Goal: Task Accomplishment & Management: Complete application form

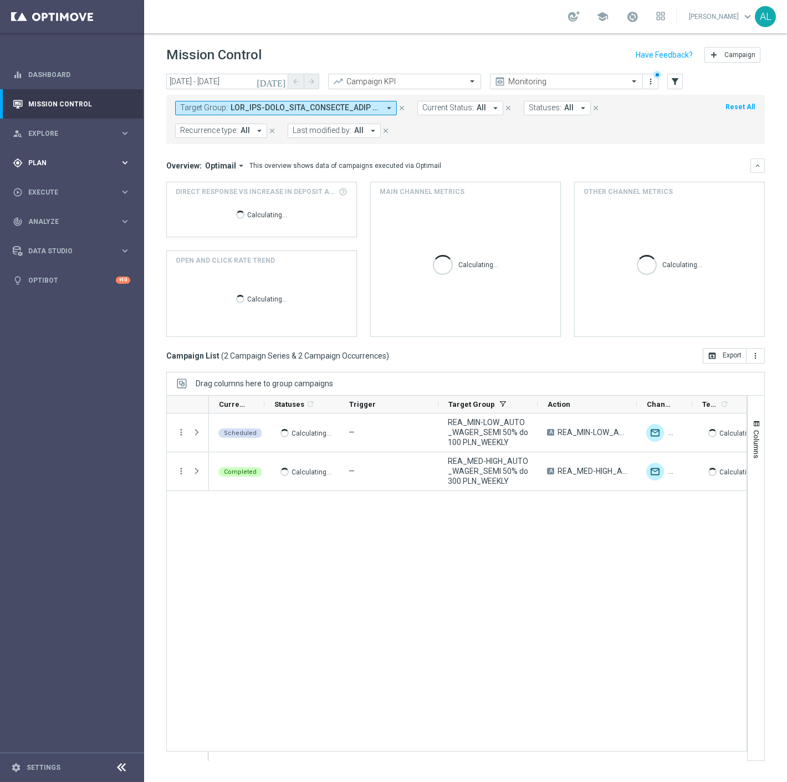
click at [95, 164] on span "Plan" at bounding box center [73, 163] width 91 height 7
click at [78, 276] on span "Execute" at bounding box center [73, 275] width 91 height 7
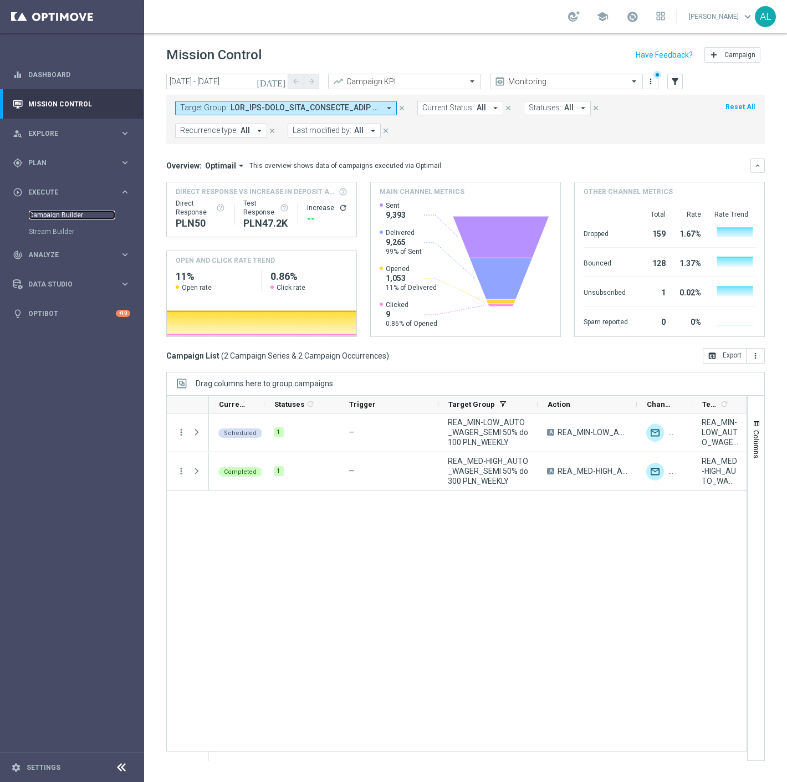
click at [74, 216] on link "Campaign Builder" at bounding box center [72, 215] width 86 height 9
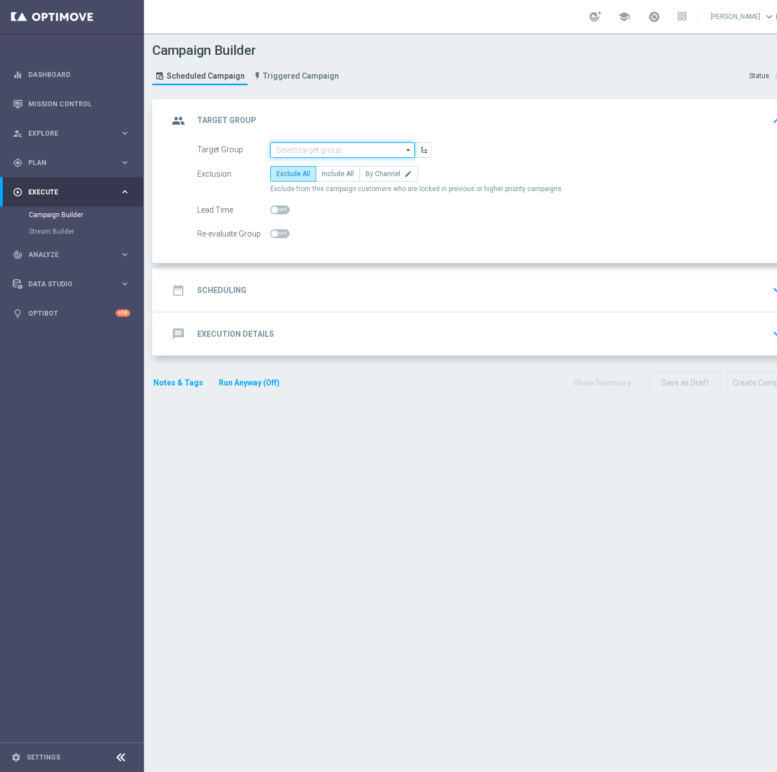
click at [356, 142] on input at bounding box center [342, 150] width 145 height 16
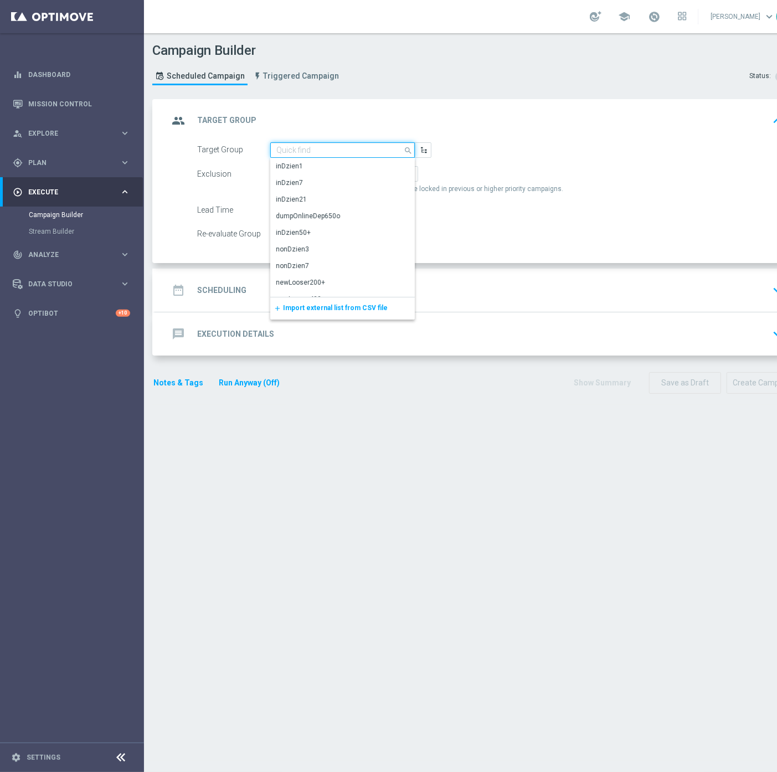
paste input "D_ALL_TARGET_ZBR_CC 100% do 500 PLN 1 LE_220925"
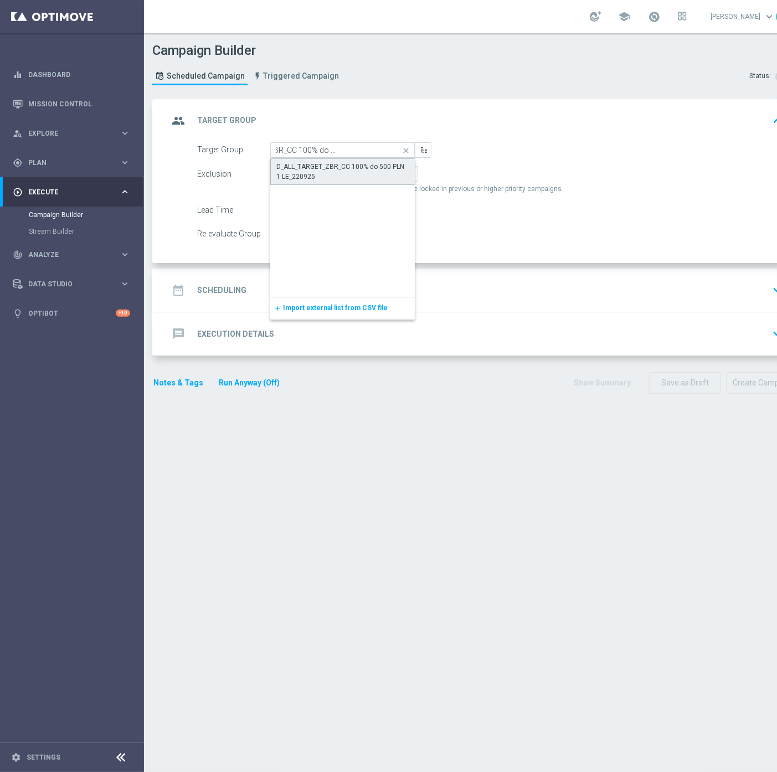
click at [346, 170] on div "D_ALL_TARGET_ZBR_CC 100% do 500 PLN 1 LE_220925" at bounding box center [343, 172] width 133 height 20
type input "D_ALL_TARGET_ZBR_CC 100% do 500 PLN 1 LE_220925"
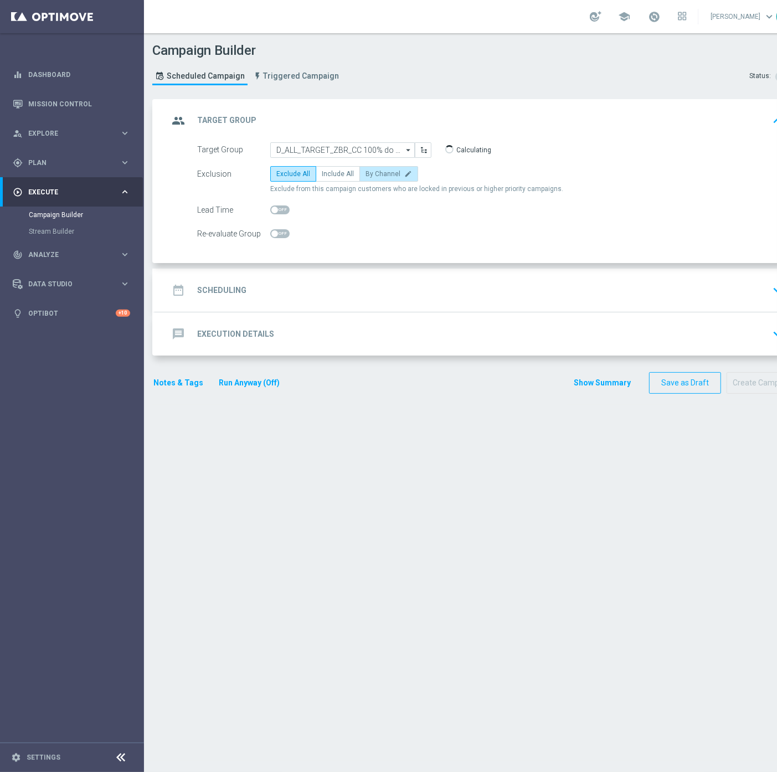
click at [384, 172] on span "By Channel" at bounding box center [383, 174] width 35 height 8
click at [373, 172] on input "By Channel edit" at bounding box center [369, 175] width 7 height 7
radio input "true"
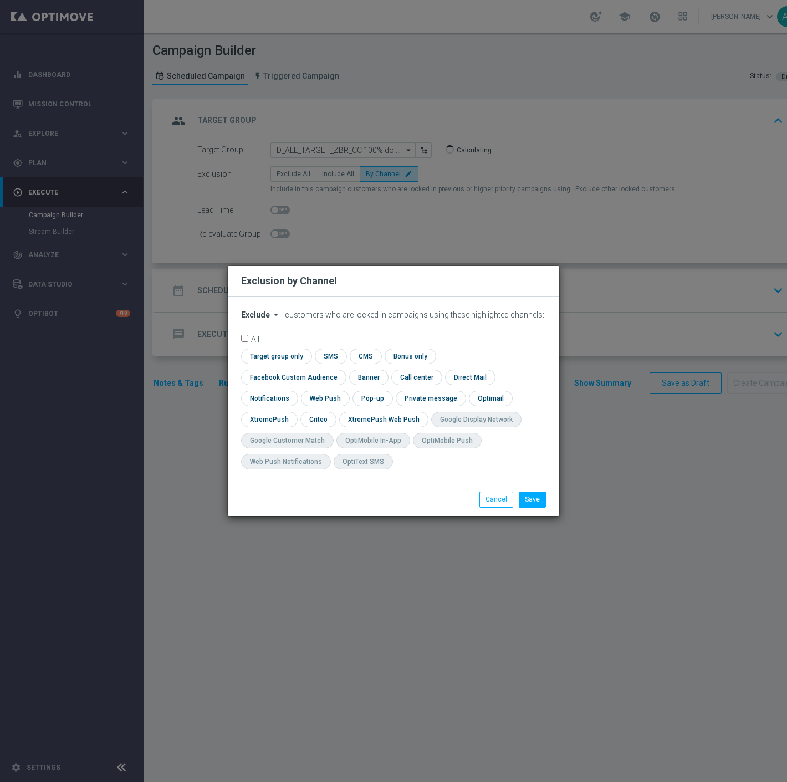
click at [262, 318] on div "Exclude arrow_drop_down × Exclude customers who are locked in campaigns using t…" at bounding box center [393, 389] width 331 height 186
click at [257, 319] on span "Exclude" at bounding box center [255, 314] width 29 height 9
click at [0, 0] on span "Include" at bounding box center [0, 0] width 0 height 0
click at [341, 370] on input "checkbox" at bounding box center [291, 377] width 100 height 15
checkbox input "true"
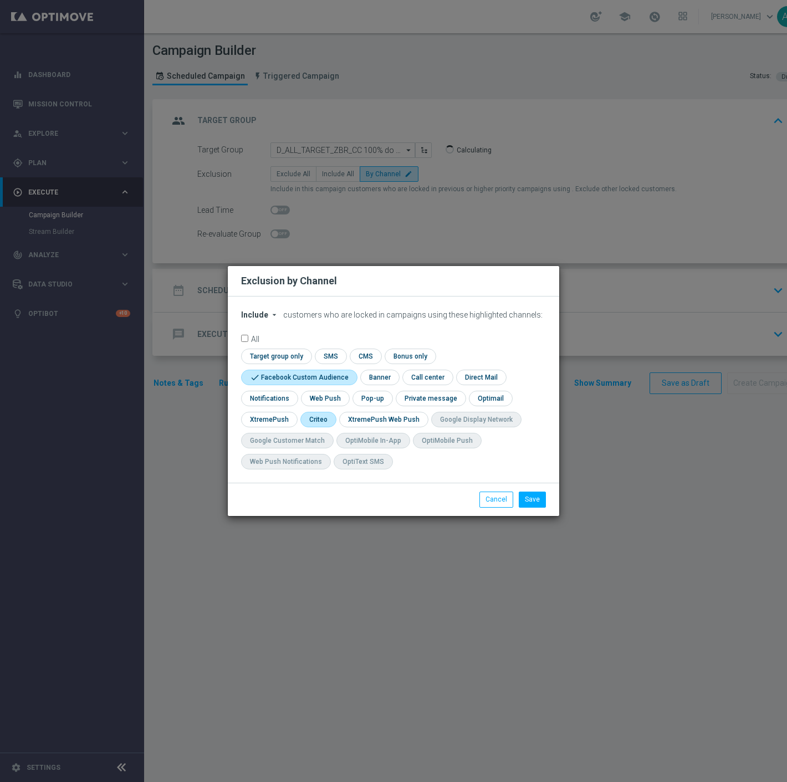
click at [323, 416] on input "checkbox" at bounding box center [317, 419] width 34 height 15
checkbox input "true"
click at [538, 505] on button "Save" at bounding box center [532, 500] width 27 height 16
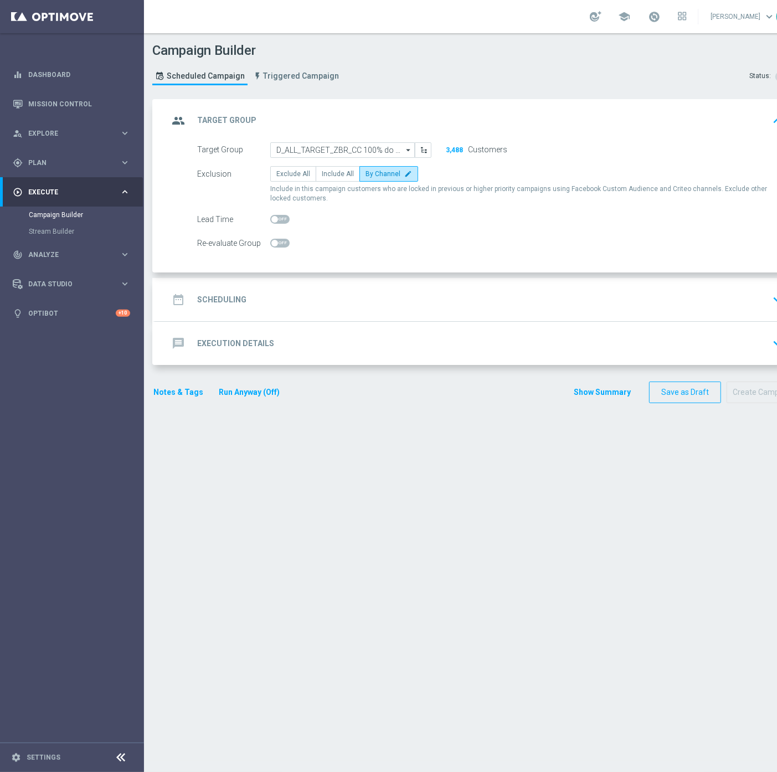
click at [357, 302] on div "date_range Scheduling keyboard_arrow_down" at bounding box center [477, 299] width 619 height 21
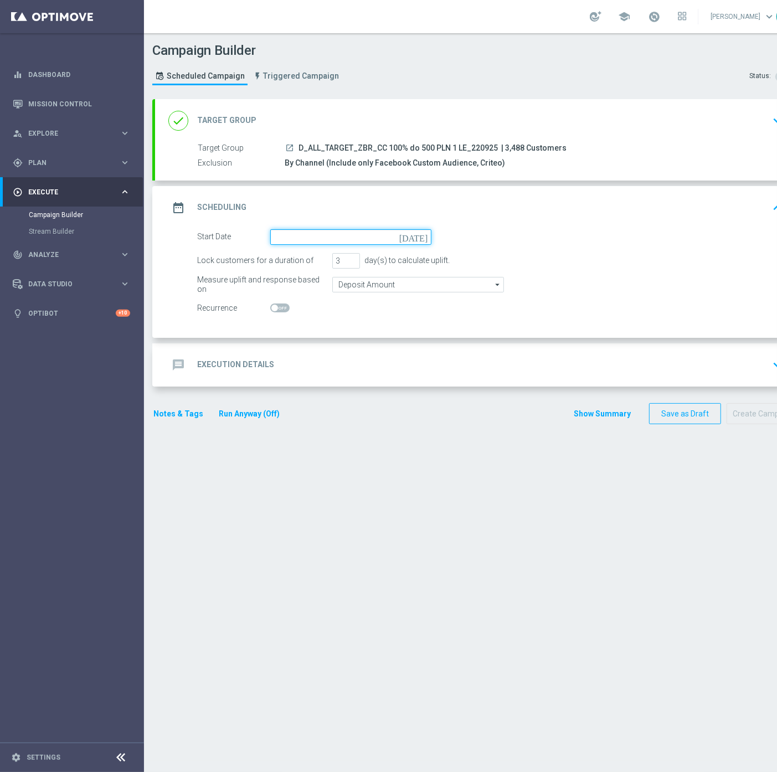
click at [325, 236] on input at bounding box center [350, 237] width 161 height 16
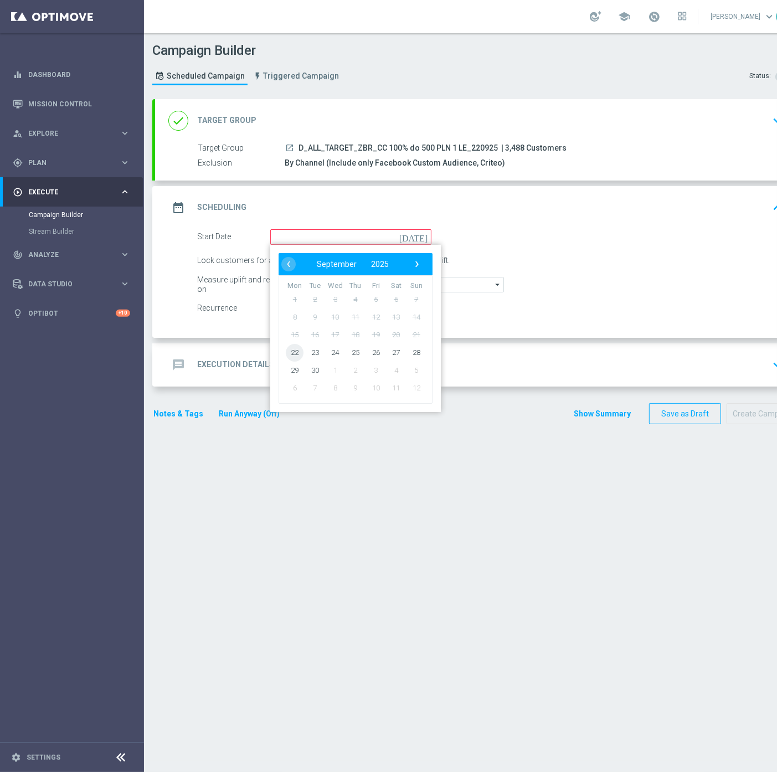
click at [294, 351] on span "22" at bounding box center [295, 353] width 18 height 18
type input "22 Sep 2025"
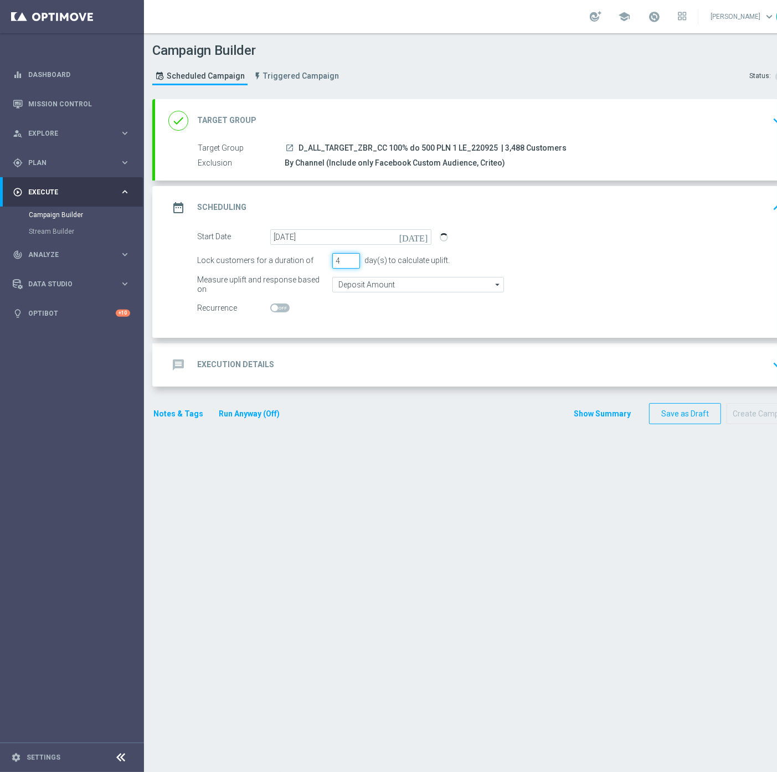
type input "4"
click at [351, 257] on input "4" at bounding box center [346, 261] width 28 height 16
click at [358, 285] on input "Deposit Amount" at bounding box center [418, 285] width 172 height 16
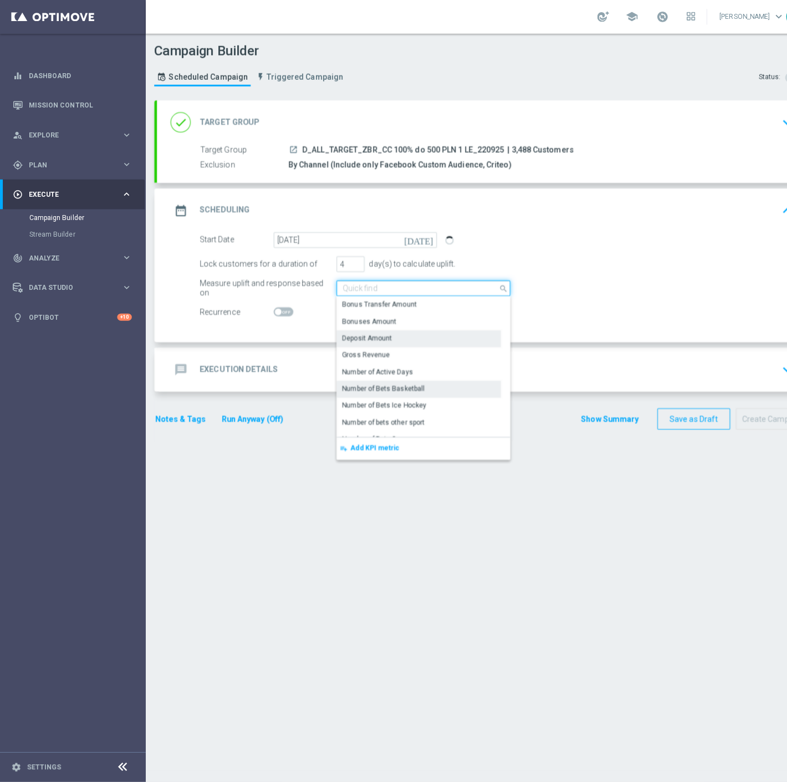
scroll to position [185, 0]
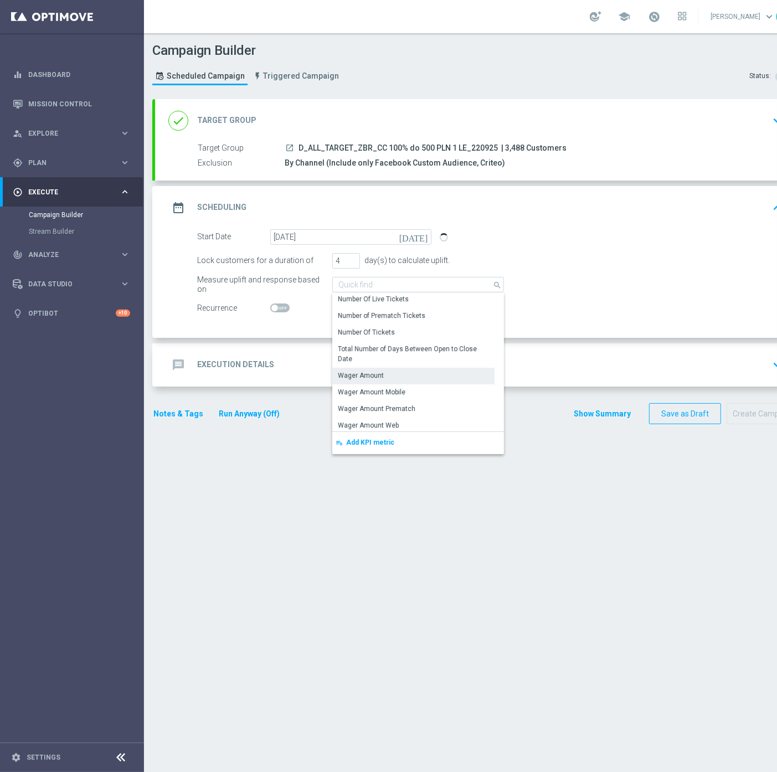
click at [407, 375] on div "Wager Amount" at bounding box center [413, 376] width 162 height 16
type input "Wager Amount"
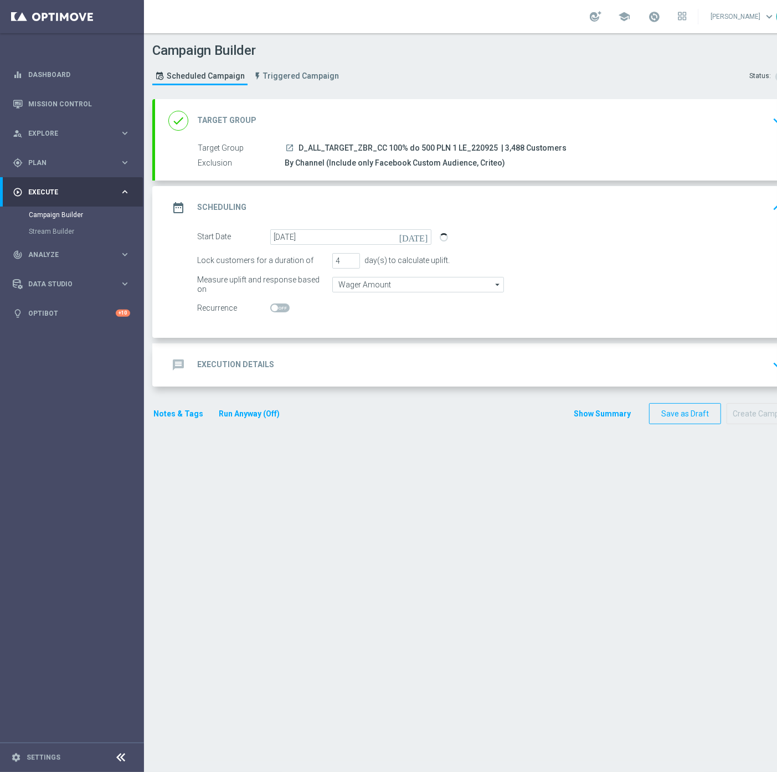
click at [292, 359] on div "message Execution Details keyboard_arrow_down" at bounding box center [477, 365] width 619 height 21
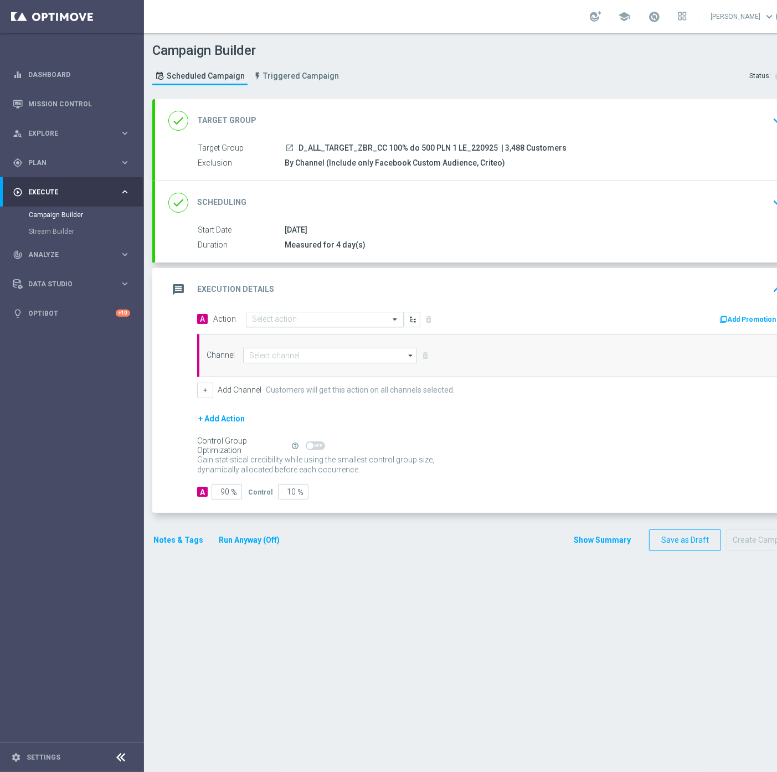
click at [291, 312] on div "Select action" at bounding box center [325, 320] width 158 height 16
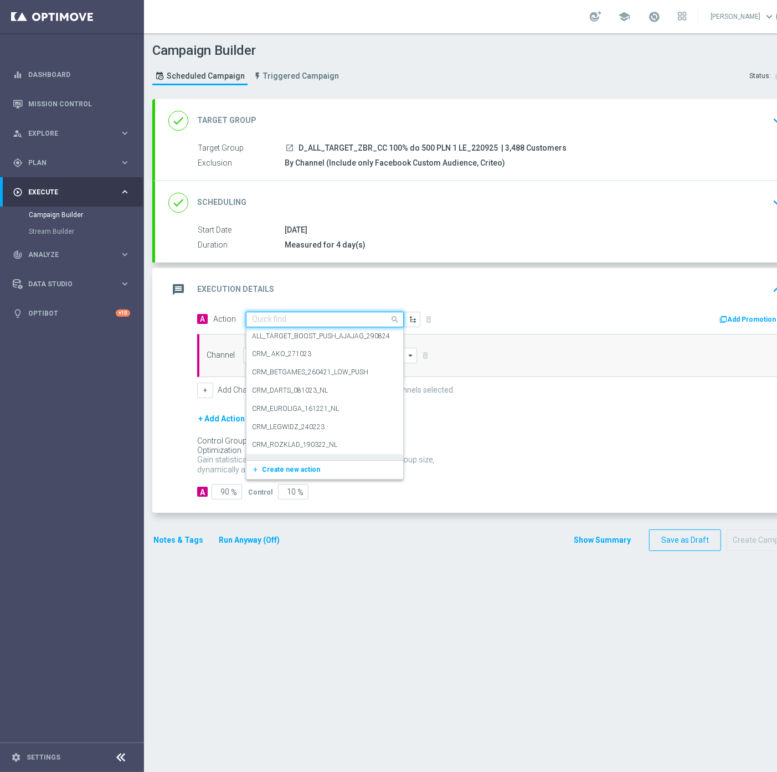
click at [278, 462] on div "add_new Create new action" at bounding box center [325, 469] width 157 height 19
click at [278, 467] on span "Create new action" at bounding box center [291, 470] width 58 height 8
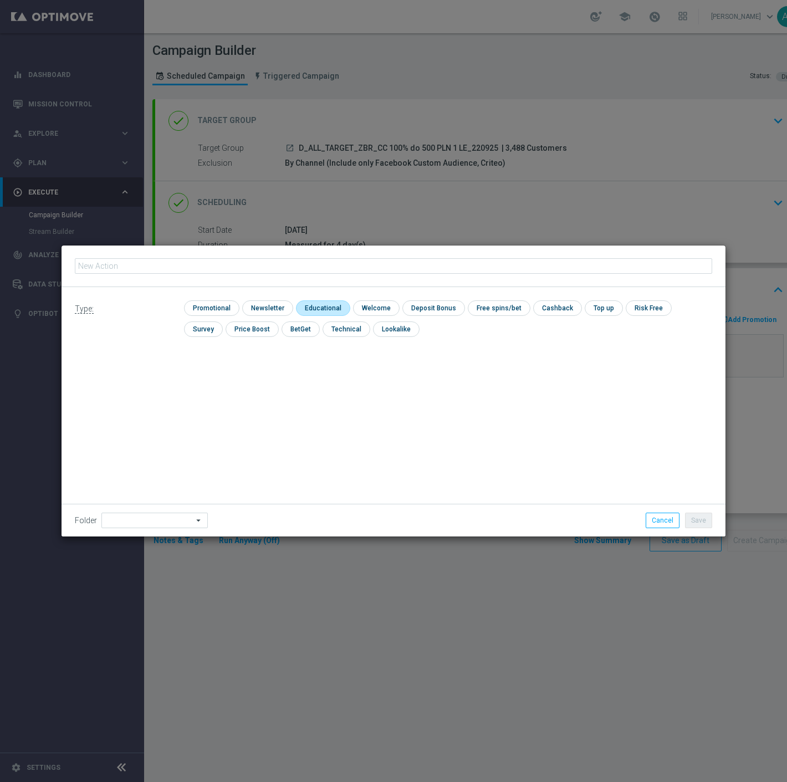
type input "D_ALL_TARGET_ZBR_CC 100% do 500 PLN 1 LE_220925"
click at [216, 305] on input "checkbox" at bounding box center [210, 307] width 53 height 15
checkbox input "true"
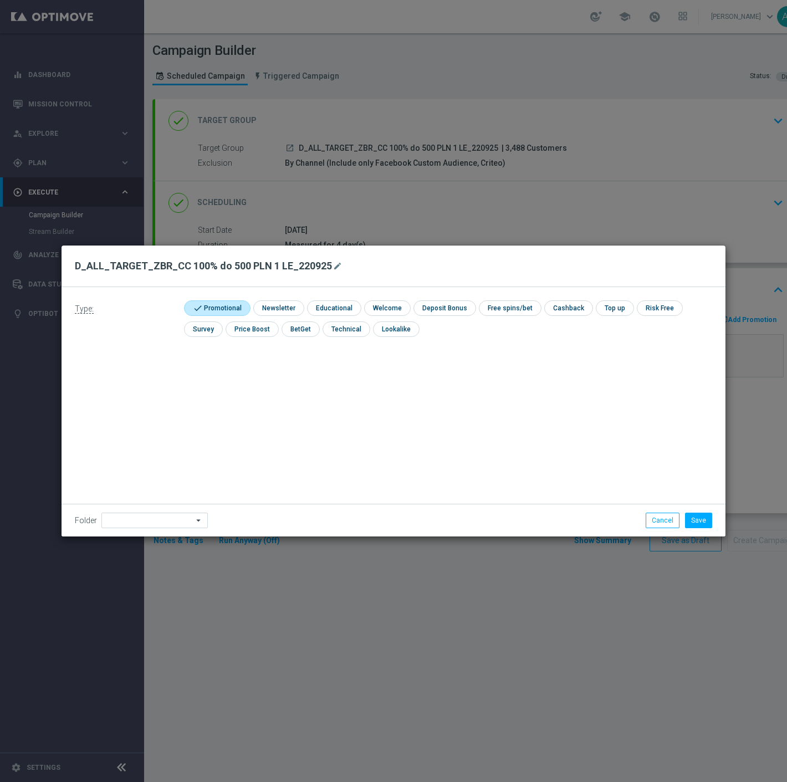
click at [162, 510] on div "Folder arrow_drop_down Drag here to set row groups Drag here to set column labe…" at bounding box center [394, 520] width 664 height 33
click at [157, 521] on input at bounding box center [154, 521] width 106 height 16
type input "A"
click at [136, 388] on div "Antoni L." at bounding box center [151, 381] width 101 height 16
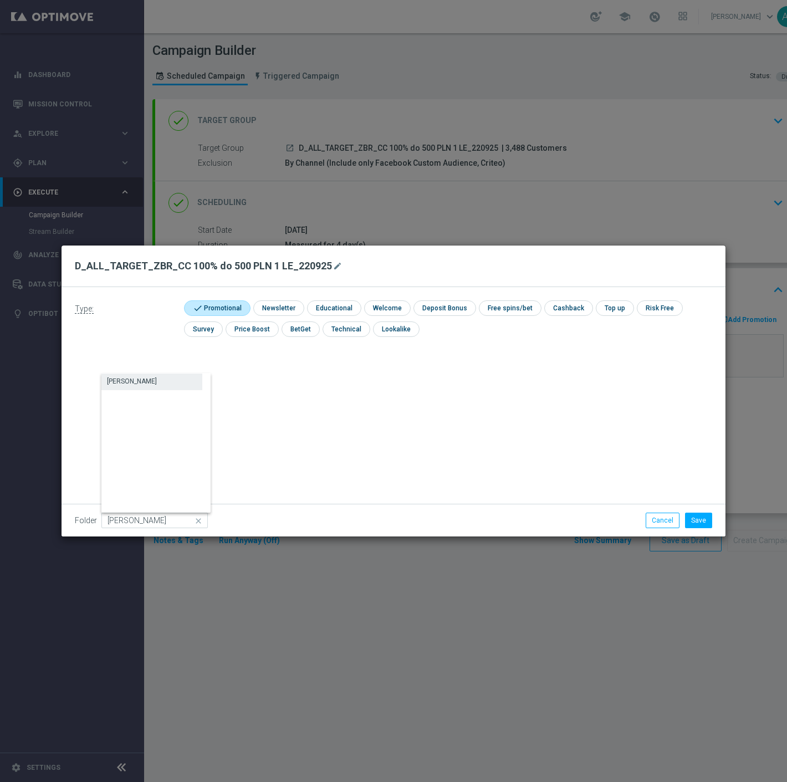
type input "Antoni L."
click at [693, 516] on button "Save" at bounding box center [698, 521] width 27 height 16
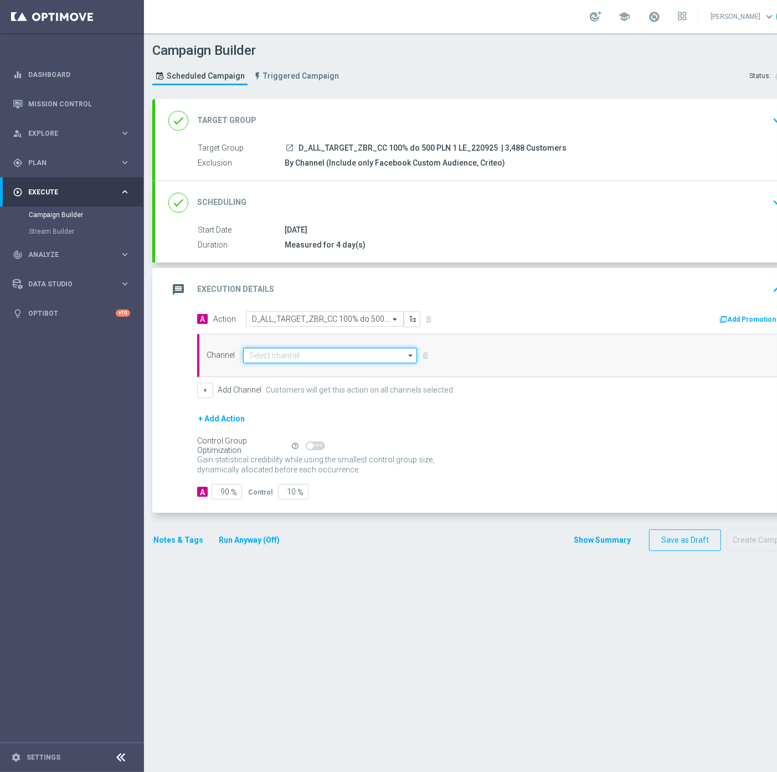
click at [281, 350] on input at bounding box center [330, 356] width 174 height 16
type input "Call center"
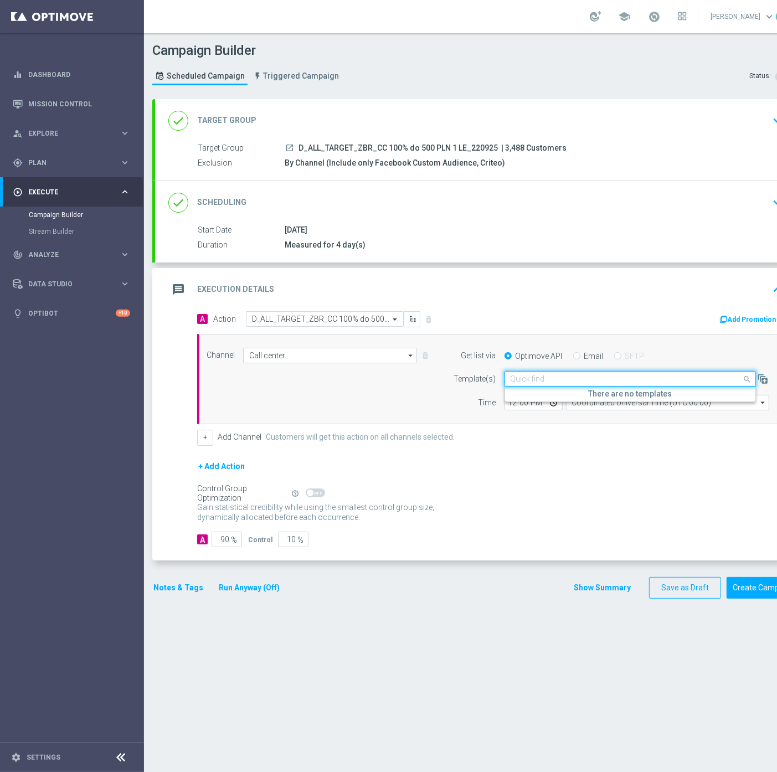
click at [602, 378] on input "text" at bounding box center [619, 379] width 217 height 9
click at [563, 446] on form "A Action Select action D_ALL_TARGET_ZBR_CC 100% do 500 PLN 1 LE_220925 delete_f…" at bounding box center [490, 429] width 586 height 236
click at [510, 403] on input "12:00" at bounding box center [534, 403] width 58 height 16
type input "08:45"
click at [585, 405] on input "Coordinated Universal Time (UTC 00:00)" at bounding box center [667, 403] width 203 height 16
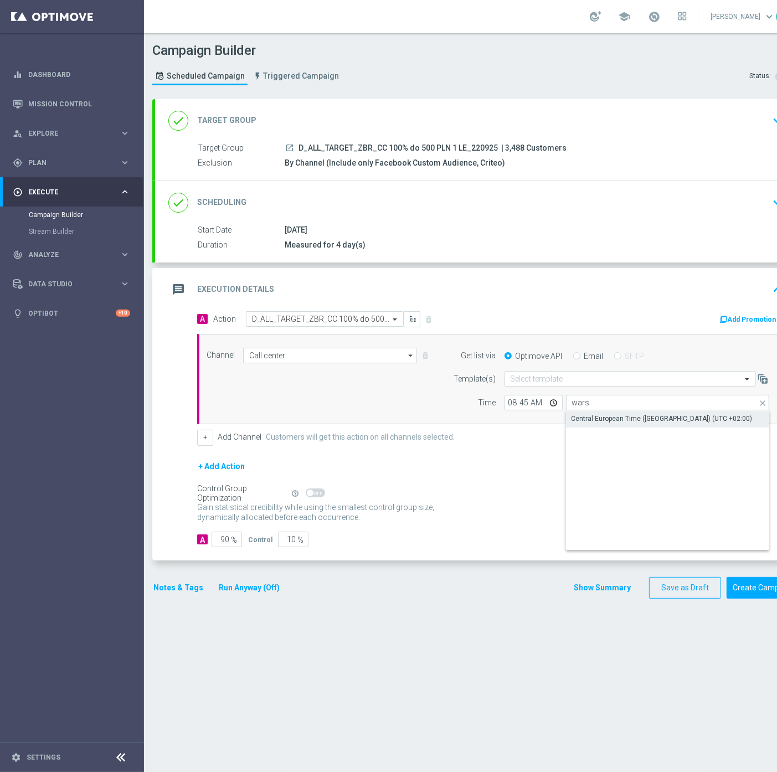
click at [588, 417] on div "Central European Time ([GEOGRAPHIC_DATA]) (UTC +02:00)" at bounding box center [662, 419] width 181 height 10
type input "Central European Time ([GEOGRAPHIC_DATA]) (UTC +02:00)"
click at [213, 538] on input "90" at bounding box center [227, 540] width 30 height 16
type input "95"
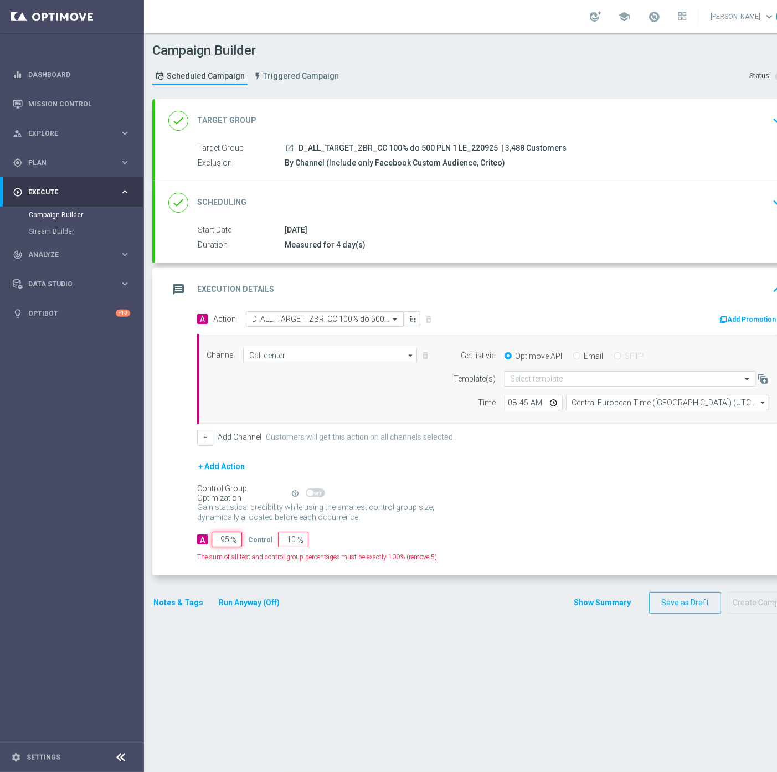
type input "5"
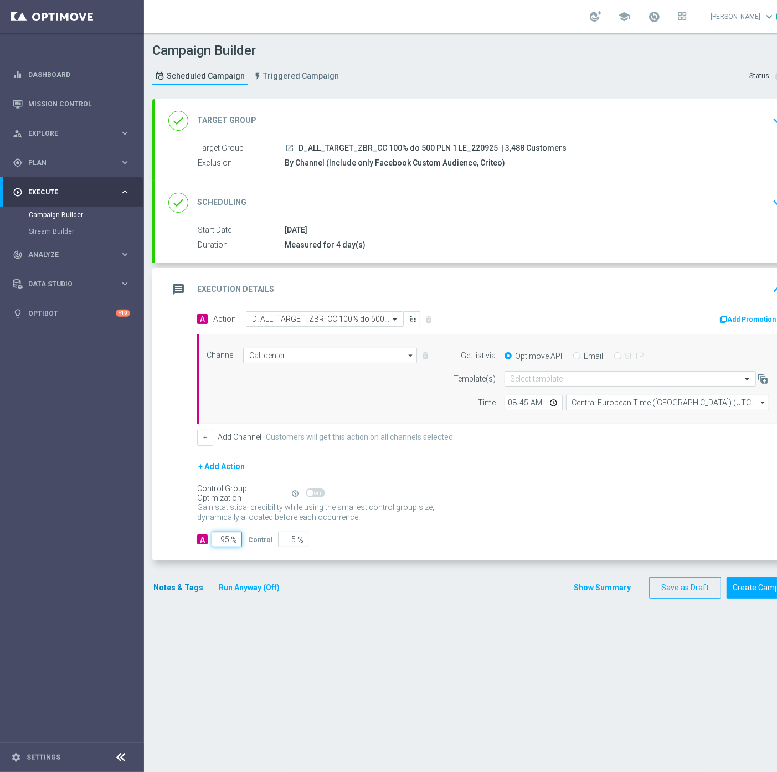
type input "95"
click at [174, 595] on button "Notes & Tags" at bounding box center [178, 588] width 52 height 14
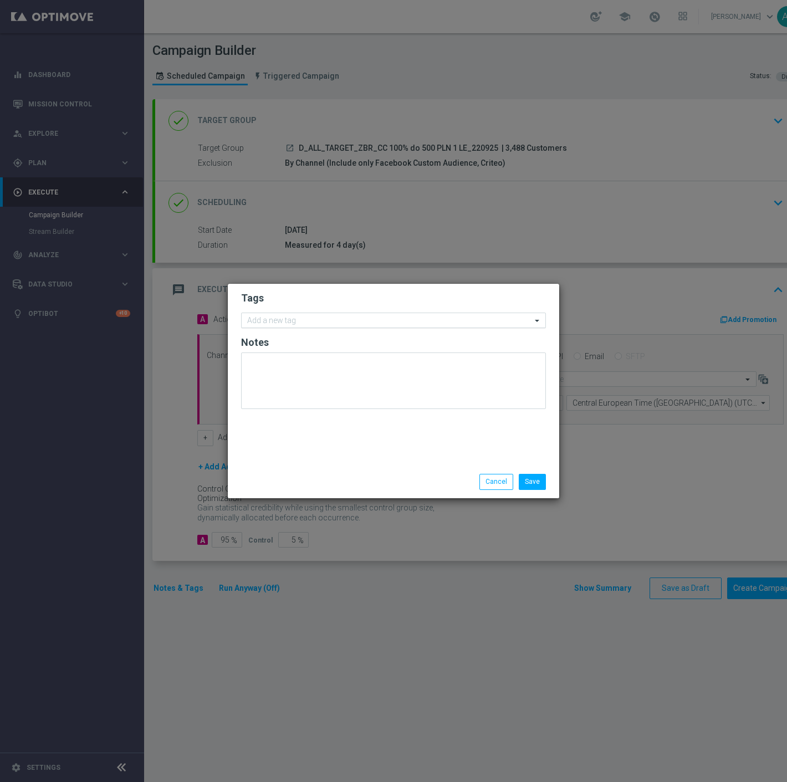
click at [356, 323] on input "text" at bounding box center [389, 320] width 284 height 9
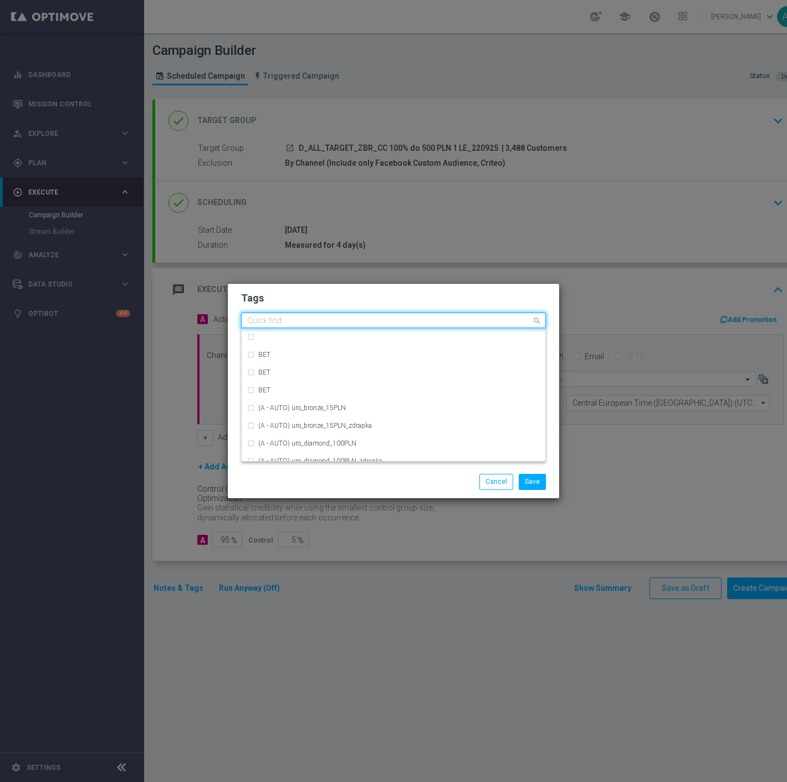
type input "C"
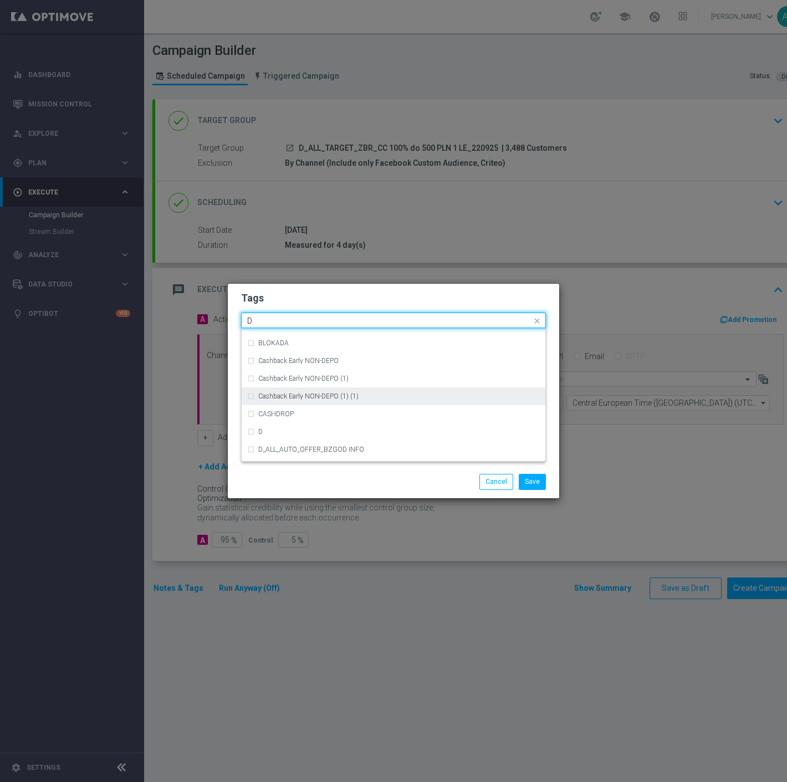
scroll to position [1170, 0]
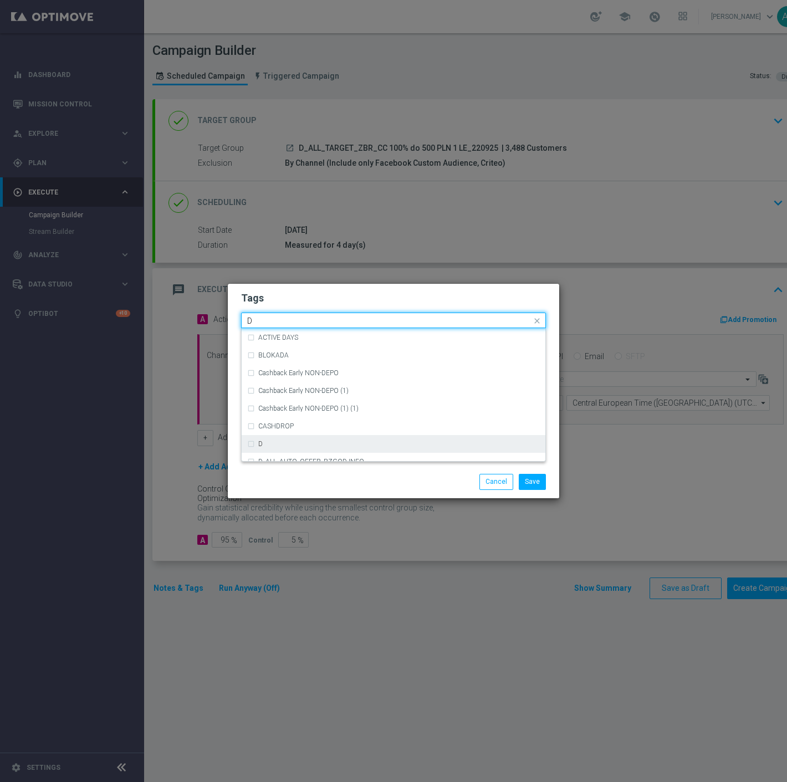
click at [319, 439] on div "D" at bounding box center [393, 444] width 293 height 18
type input "D"
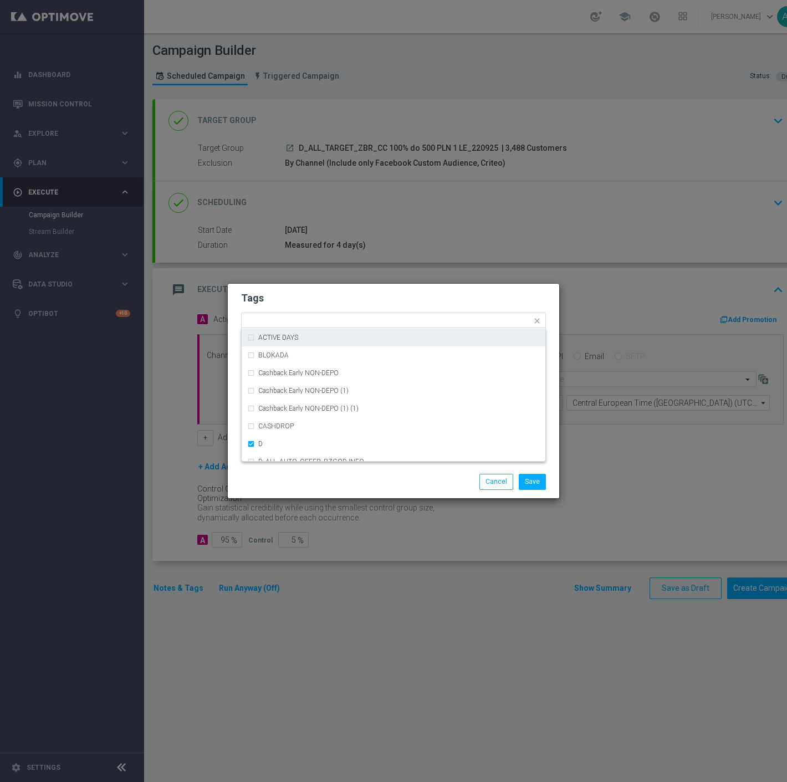
click at [308, 311] on form "Tags Quick find × D (REA - AUTO) REA_FLOW_8DAY_B&G (1) (REA - AUTO) REA_FLOW_8D…" at bounding box center [393, 353] width 305 height 129
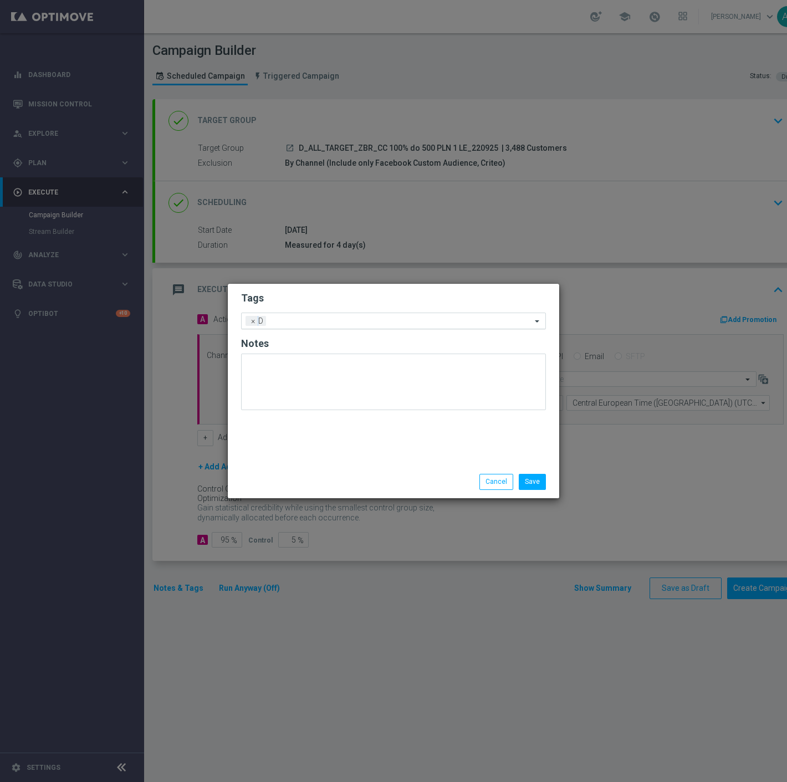
click at [298, 326] on div at bounding box center [400, 322] width 263 height 11
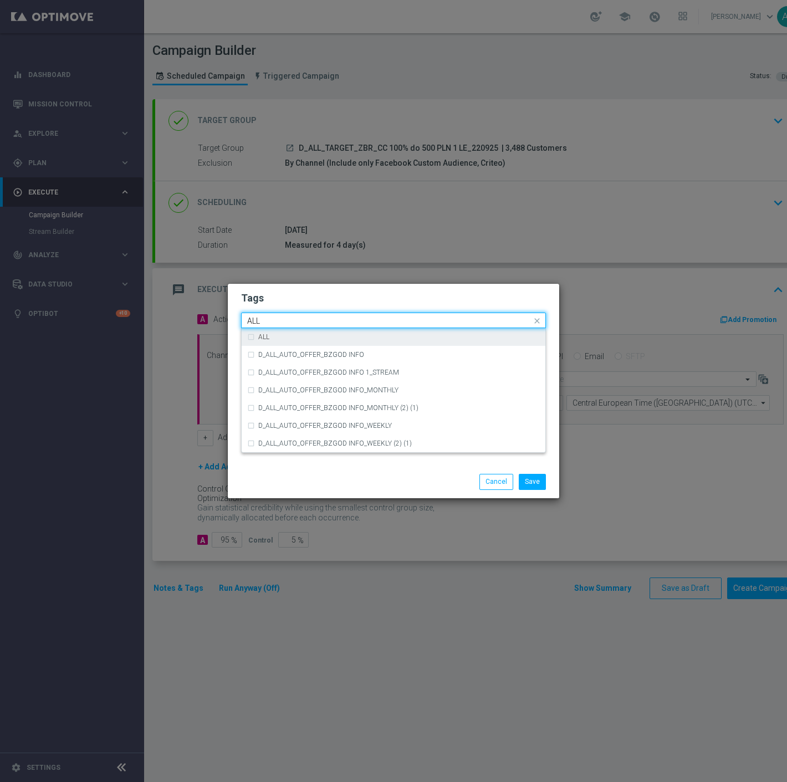
click at [292, 336] on div "ALL" at bounding box center [399, 337] width 282 height 7
click at [296, 321] on input "ALL" at bounding box center [389, 320] width 284 height 9
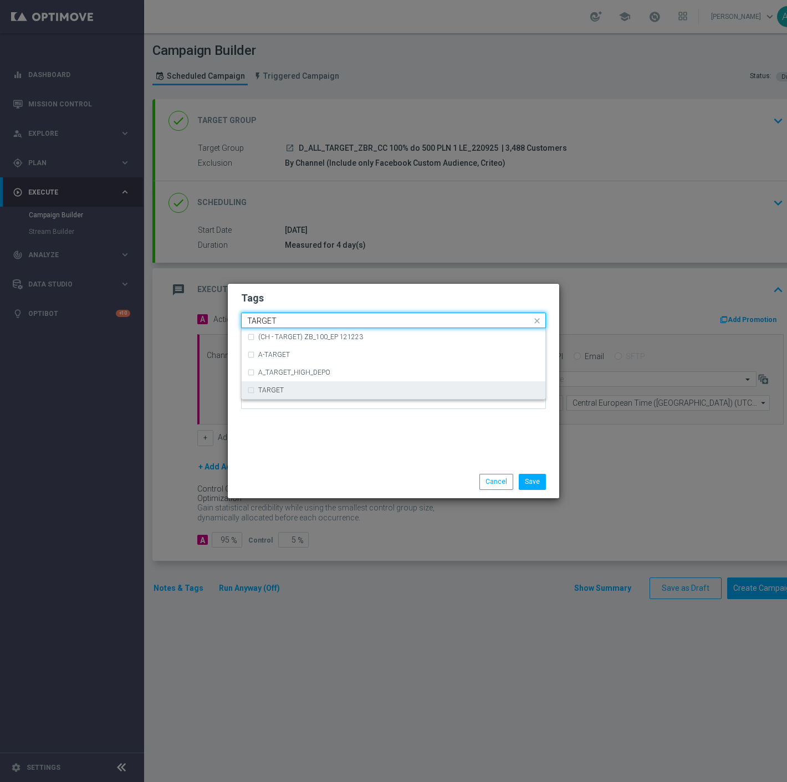
click at [269, 385] on div "TARGET" at bounding box center [393, 390] width 293 height 18
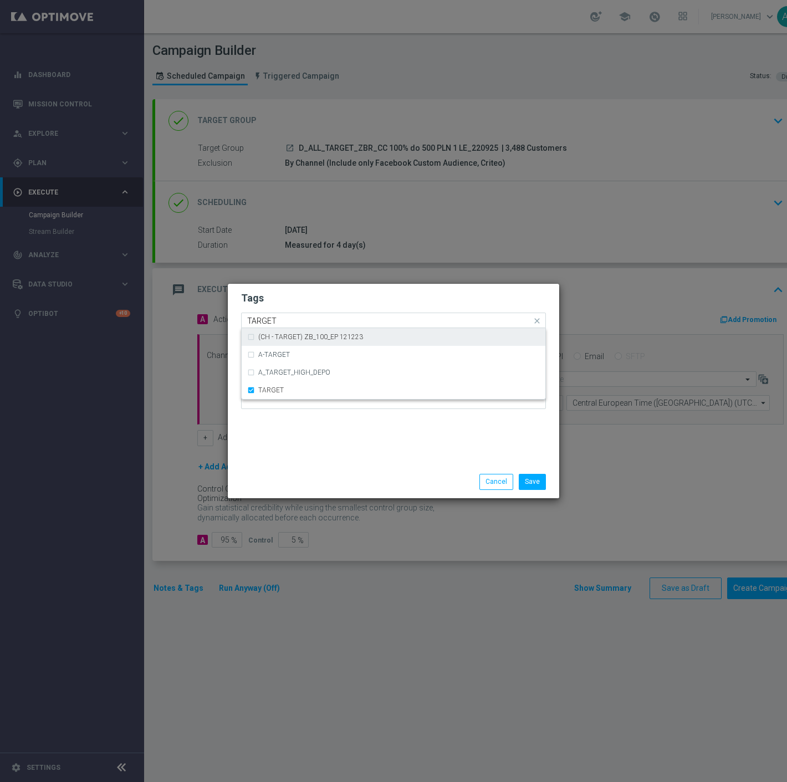
click at [301, 325] on input "TARGET" at bounding box center [389, 320] width 284 height 9
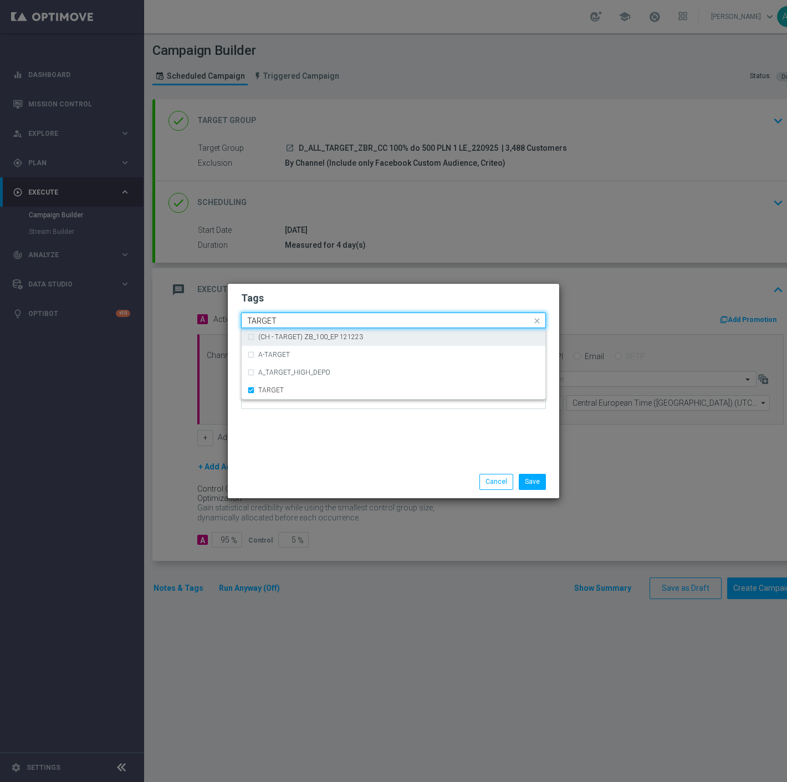
click at [301, 325] on input "TARGET" at bounding box center [389, 320] width 284 height 9
click at [297, 340] on div "CC" at bounding box center [399, 337] width 282 height 7
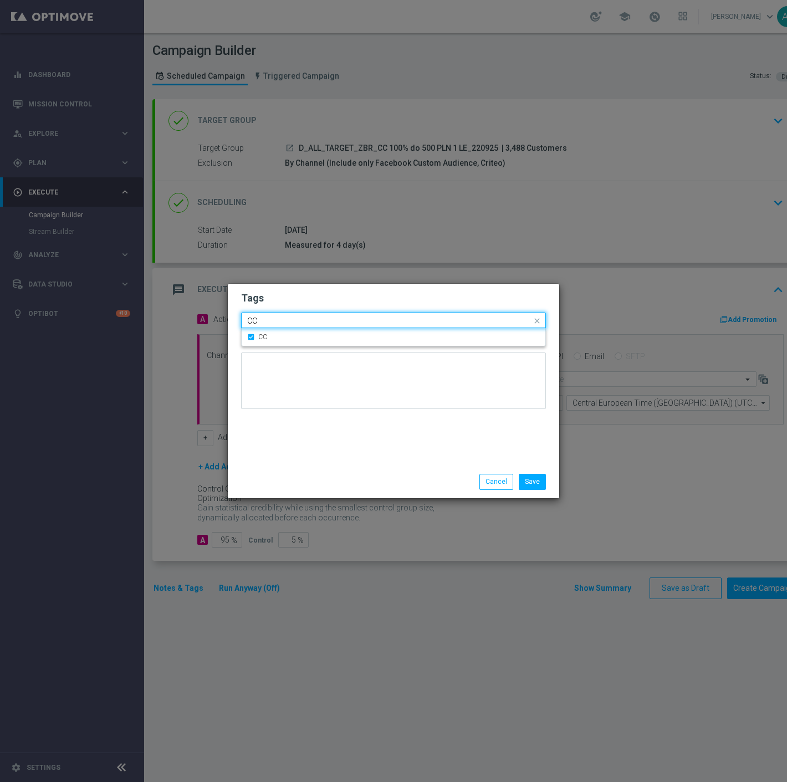
click at [300, 319] on input "CC" at bounding box center [389, 320] width 284 height 9
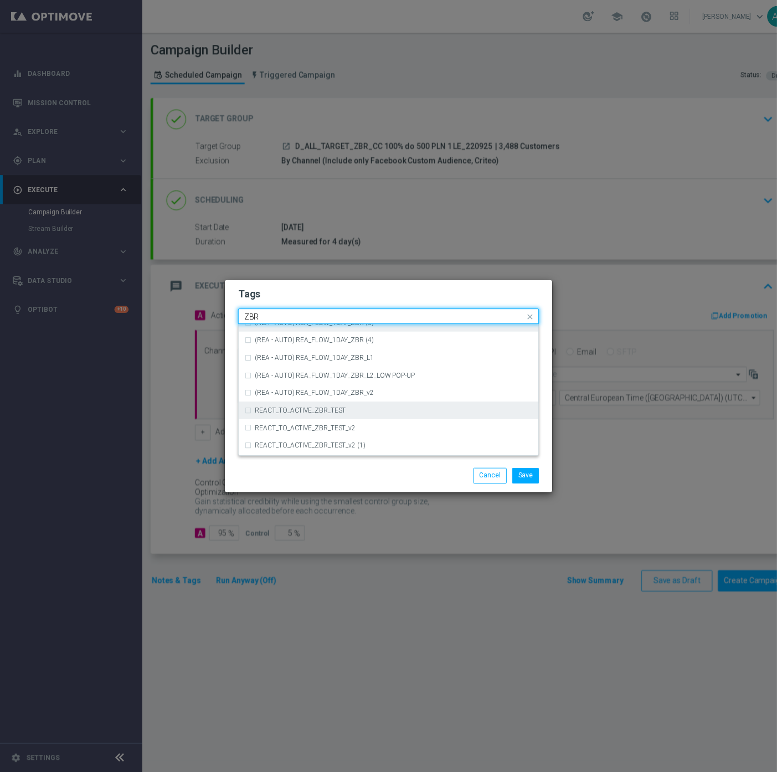
scroll to position [115, 0]
click at [296, 414] on div "ZBR" at bounding box center [399, 417] width 282 height 7
type input "ZBR"
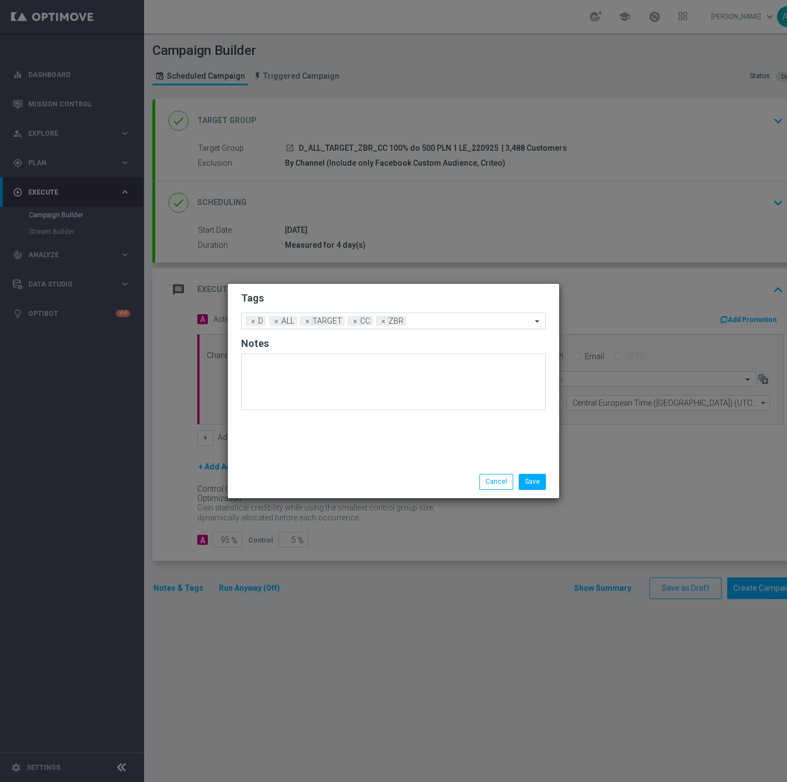
click at [369, 296] on h2 "Tags" at bounding box center [393, 297] width 305 height 13
click at [539, 480] on button "Save" at bounding box center [532, 482] width 27 height 16
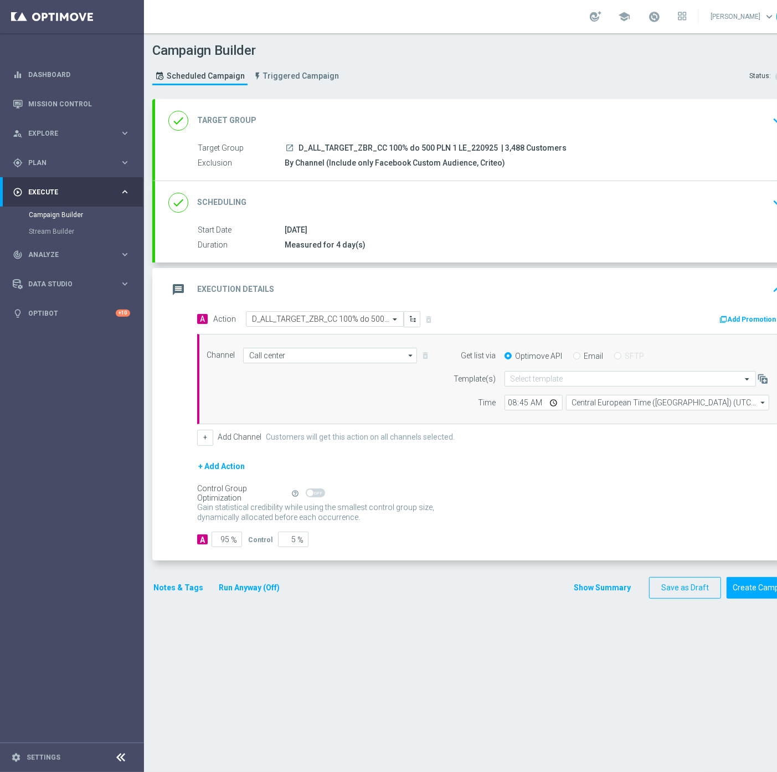
click at [174, 596] on div "Notes & Tags Run Anyway (Off)" at bounding box center [223, 588] width 142 height 22
click at [175, 593] on button "Notes & Tags" at bounding box center [178, 588] width 52 height 14
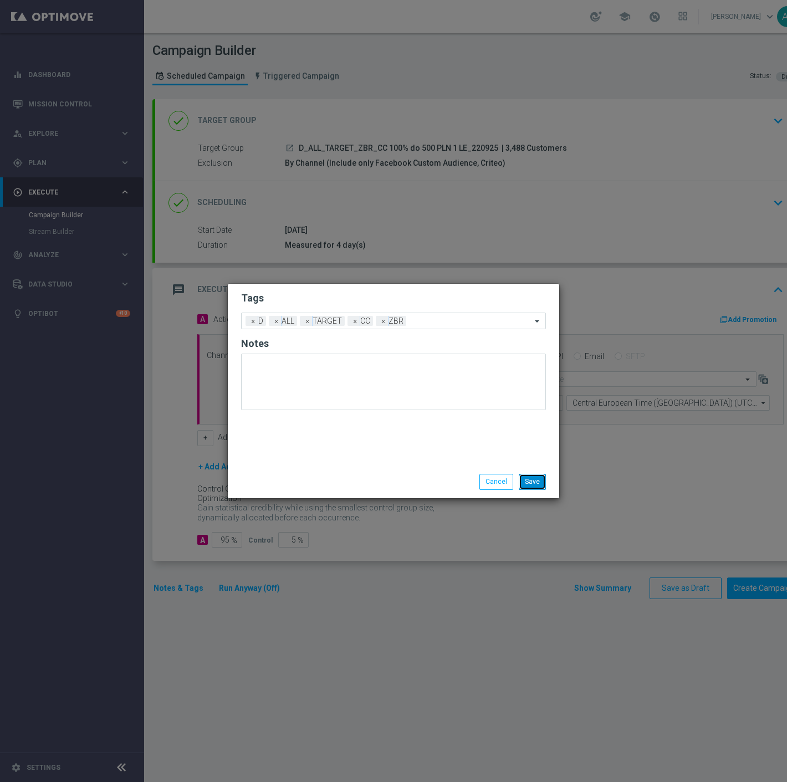
click at [530, 482] on button "Save" at bounding box center [532, 482] width 27 height 16
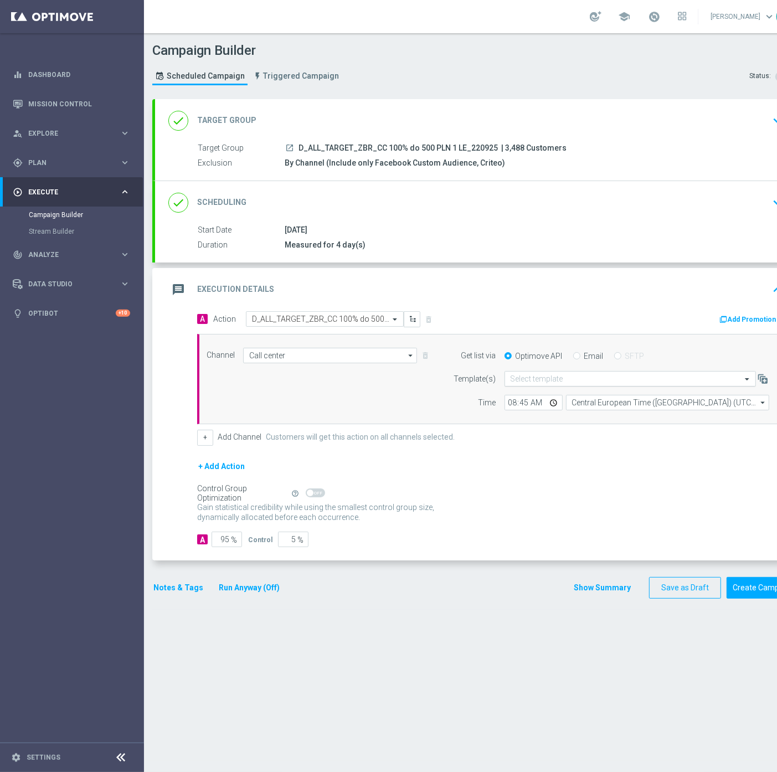
click at [668, 385] on div "Select template" at bounding box center [631, 379] width 252 height 16
click at [634, 470] on div "+ Add Action" at bounding box center [490, 474] width 586 height 28
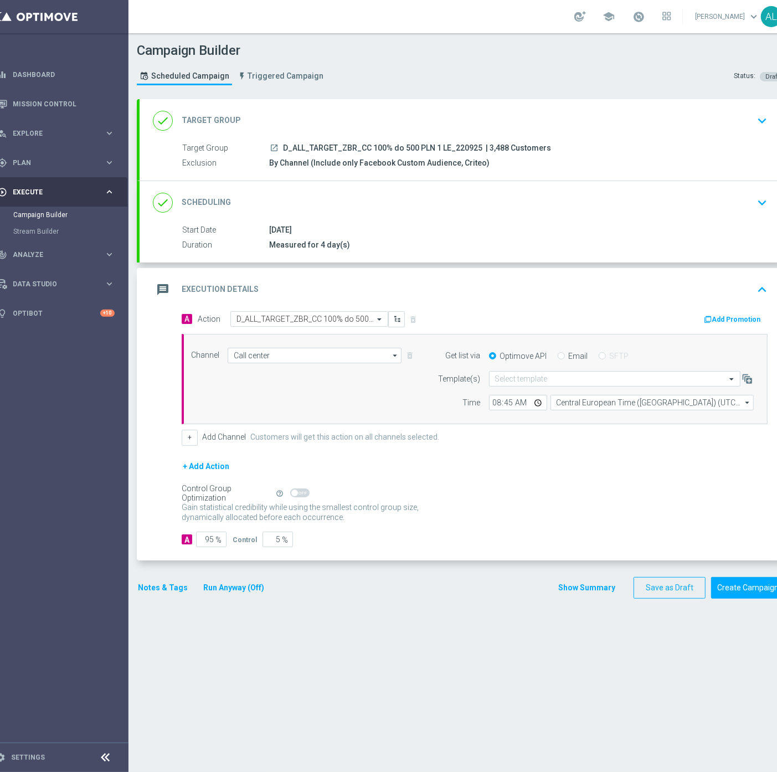
scroll to position [0, 40]
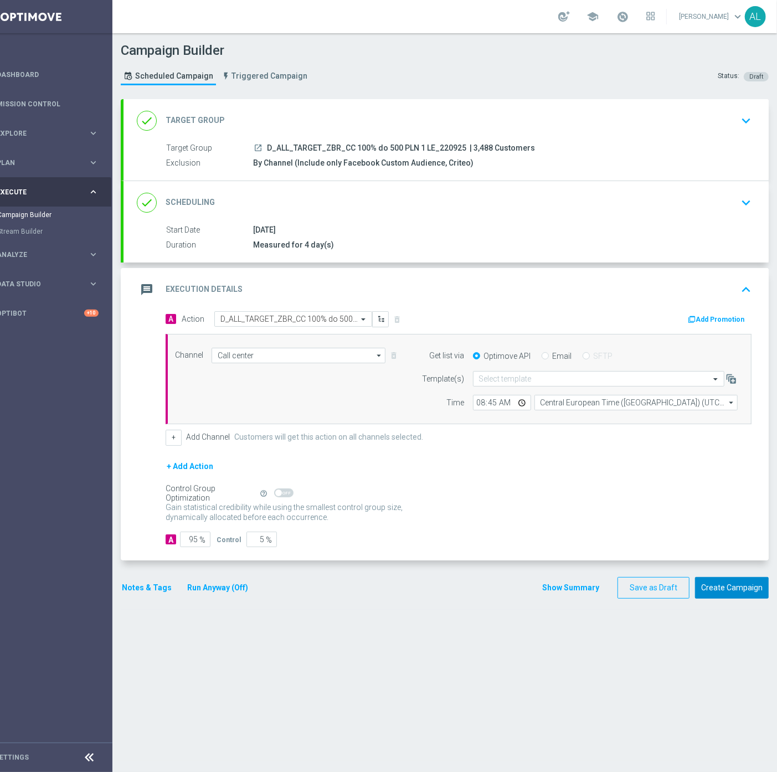
click at [752, 590] on button "Create Campaign" at bounding box center [732, 588] width 74 height 22
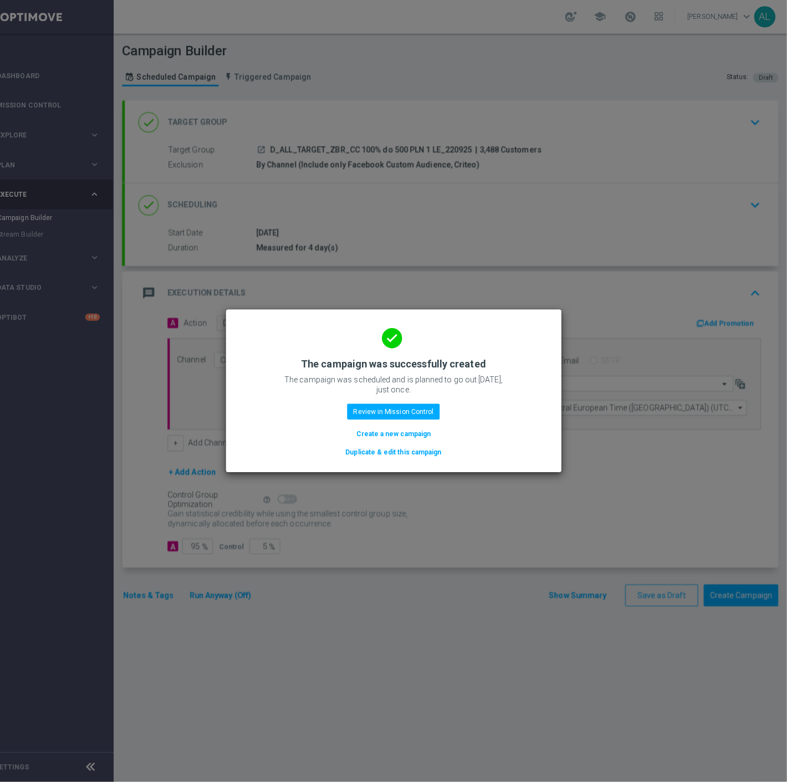
scroll to position [0, 31]
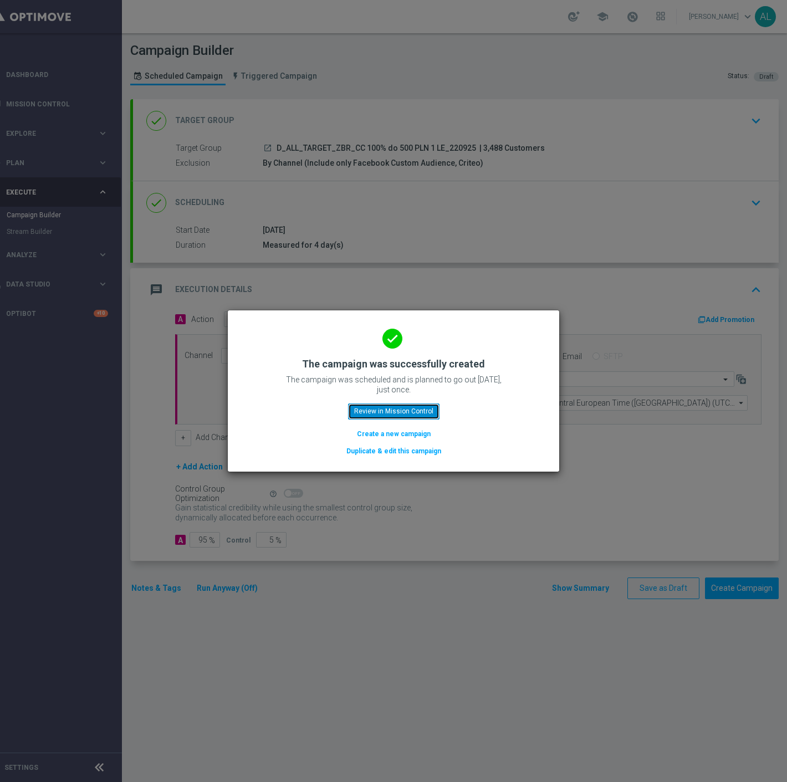
click at [375, 413] on button "Review in Mission Control" at bounding box center [393, 411] width 91 height 16
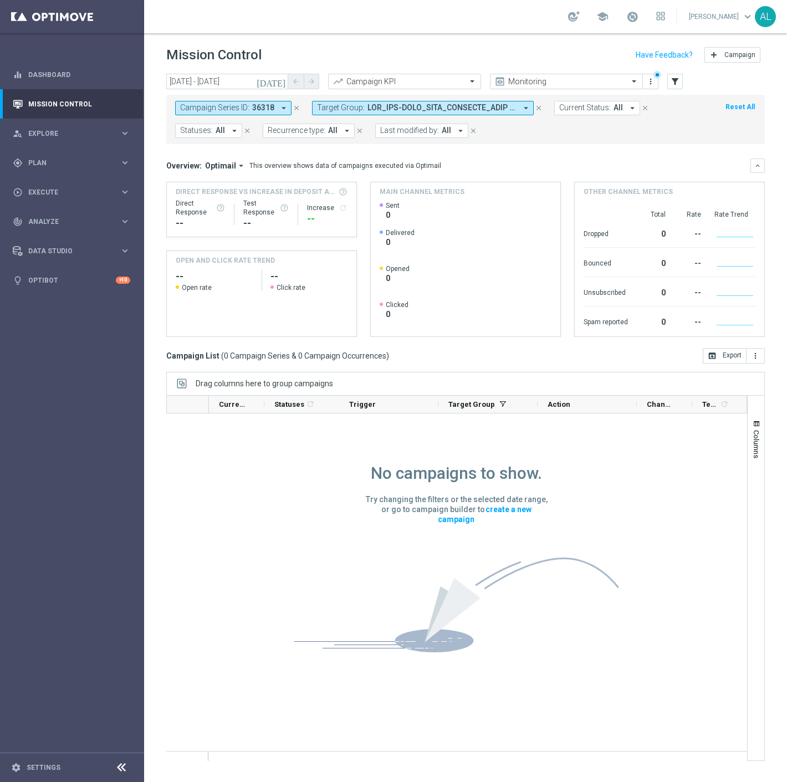
click at [482, 103] on span at bounding box center [441, 107] width 149 height 9
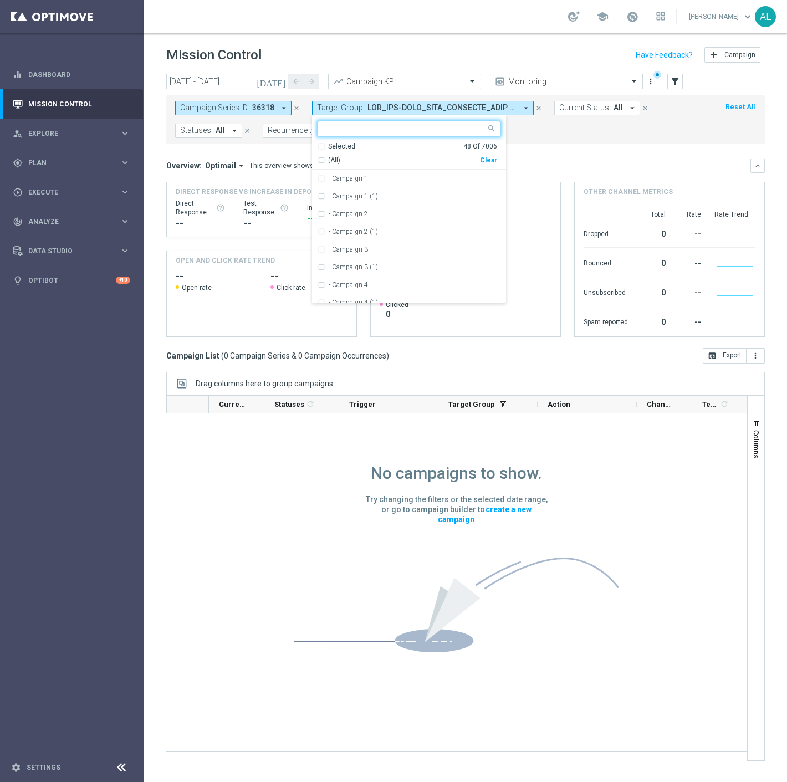
click at [483, 156] on div "(All) Clear" at bounding box center [408, 158] width 180 height 14
click at [0, 0] on div "Clear" at bounding box center [0, 0] width 0 height 0
click at [569, 157] on mini-dashboard "Overview: Optimail arrow_drop_down This overview shows data of campaigns execut…" at bounding box center [465, 246] width 598 height 204
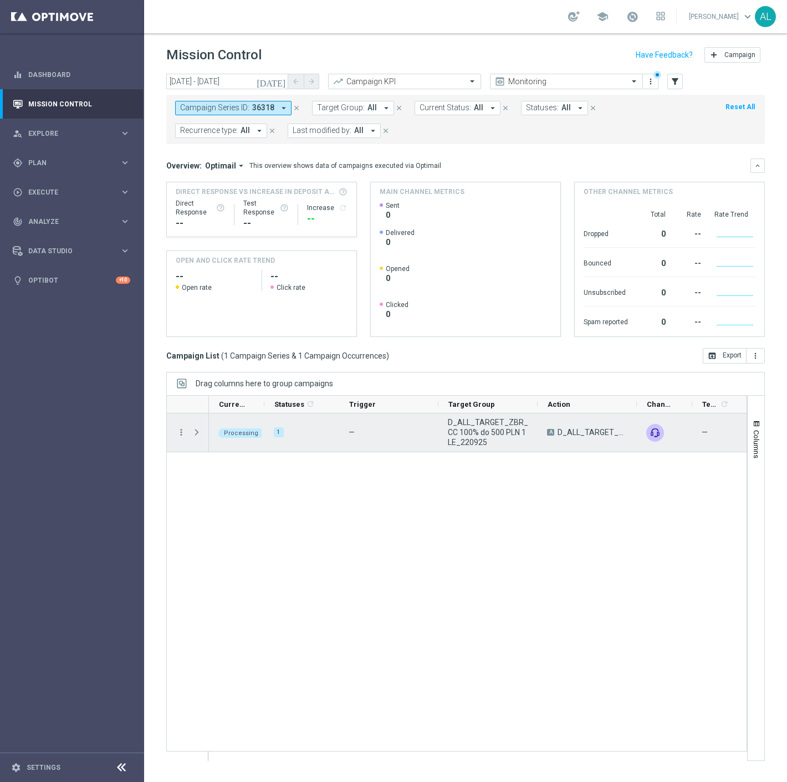
click at [183, 438] on div "more_vert" at bounding box center [177, 432] width 20 height 38
click at [183, 436] on icon "more_vert" at bounding box center [181, 432] width 10 height 10
click at [474, 485] on div "Processing 1 — D_ALL_TARGET_ZBR_CC 100% do 500 PLN 1 LE_220925 A D_ALL_TARGET_Z…" at bounding box center [478, 586] width 538 height 347
click at [202, 438] on span "Press SPACE to select this row." at bounding box center [198, 432] width 12 height 22
drag, startPoint x: 182, startPoint y: 422, endPoint x: 187, endPoint y: 430, distance: 9.2
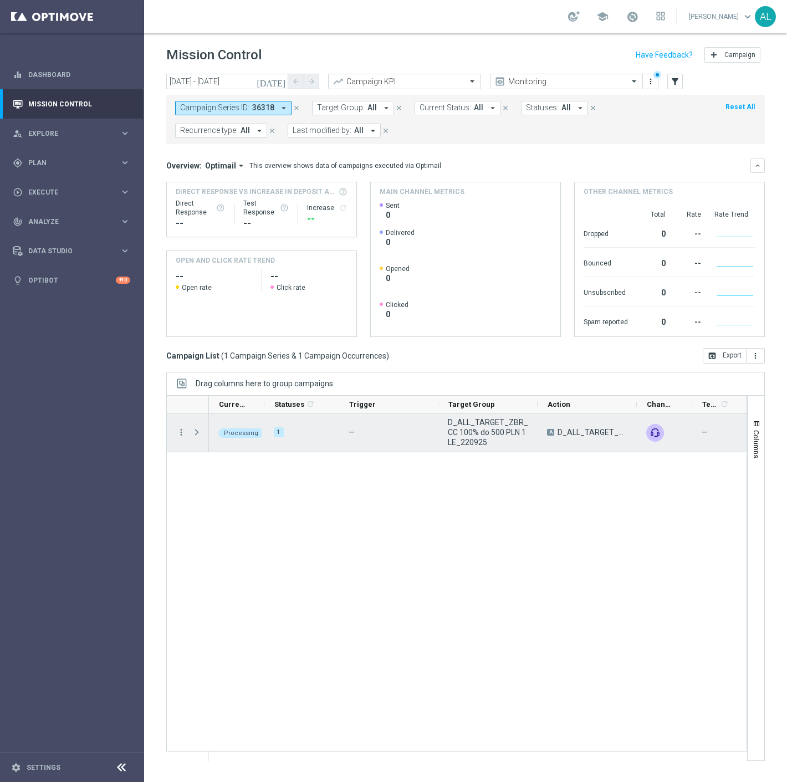
click at [182, 423] on div "more_vert" at bounding box center [177, 432] width 20 height 38
drag, startPoint x: 192, startPoint y: 430, endPoint x: 204, endPoint y: 439, distance: 15.4
click at [192, 430] on span "Press SPACE to select this row." at bounding box center [197, 432] width 10 height 9
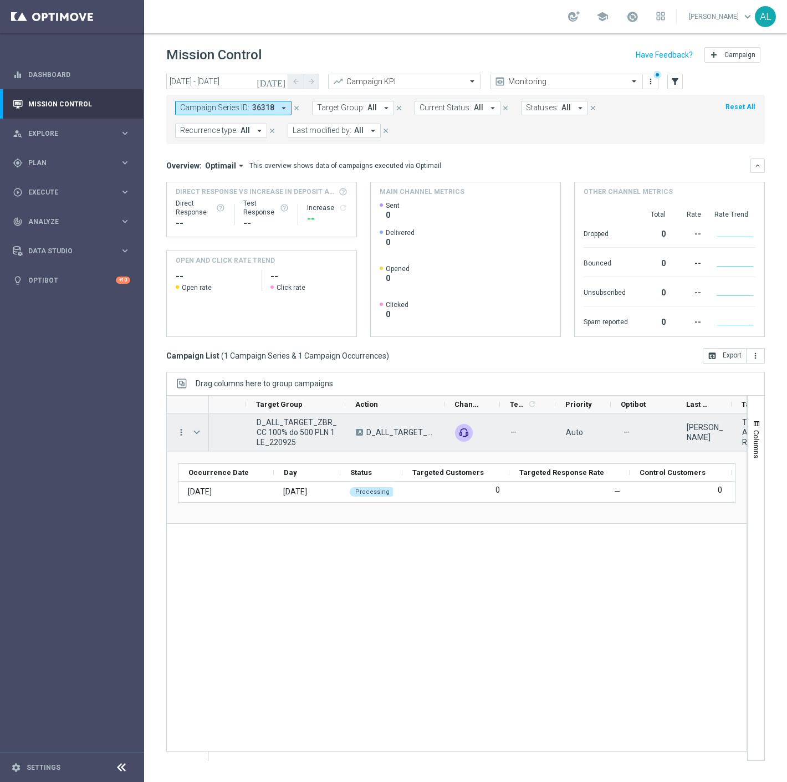
click at [195, 431] on span "Press SPACE to select this row." at bounding box center [197, 432] width 10 height 9
click at [285, 437] on span "D_ALL_TARGET_ZBR_CC 100% do 500 PLN 1 LE_220925" at bounding box center [295, 432] width 80 height 30
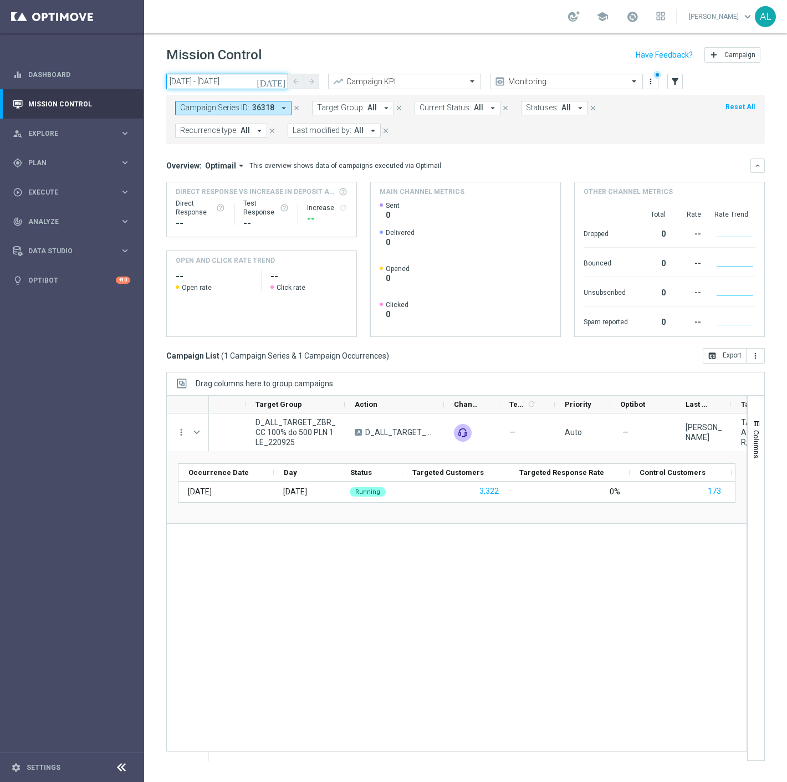
click at [222, 86] on input "22 Sep 2025 - 22 Sep 2025" at bounding box center [227, 82] width 122 height 16
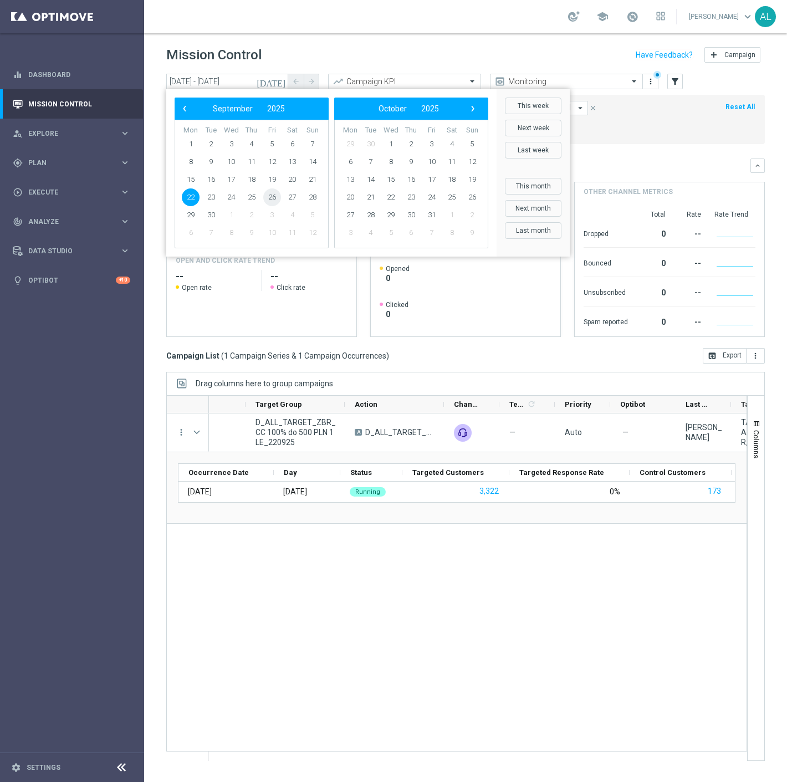
click at [275, 197] on span "26" at bounding box center [272, 197] width 18 height 18
click at [273, 197] on span "26" at bounding box center [272, 197] width 18 height 18
type input "26 Sep 2025 - 26 Sep 2025"
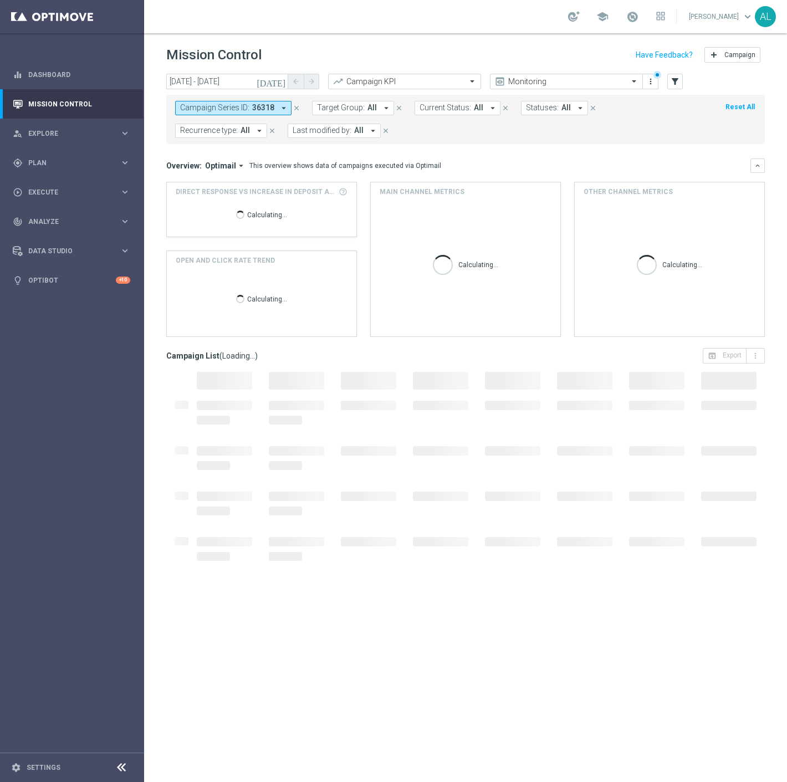
click at [269, 103] on span "36318" at bounding box center [263, 107] width 22 height 9
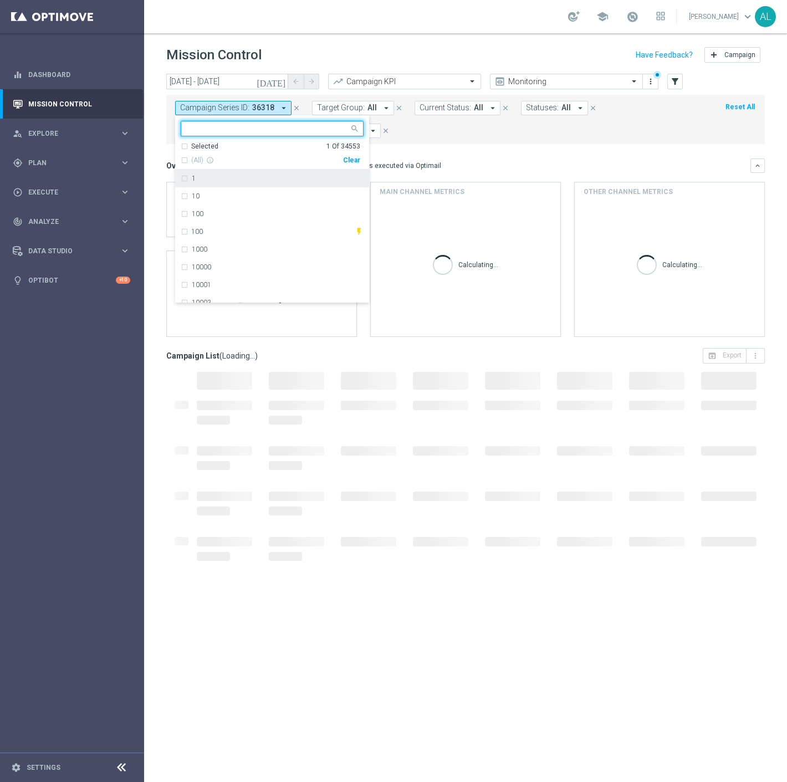
click at [0, 0] on div "Clear" at bounding box center [0, 0] width 0 height 0
click at [479, 146] on mini-dashboard "Overview: Optimail arrow_drop_down This overview shows data of campaigns execut…" at bounding box center [465, 246] width 598 height 204
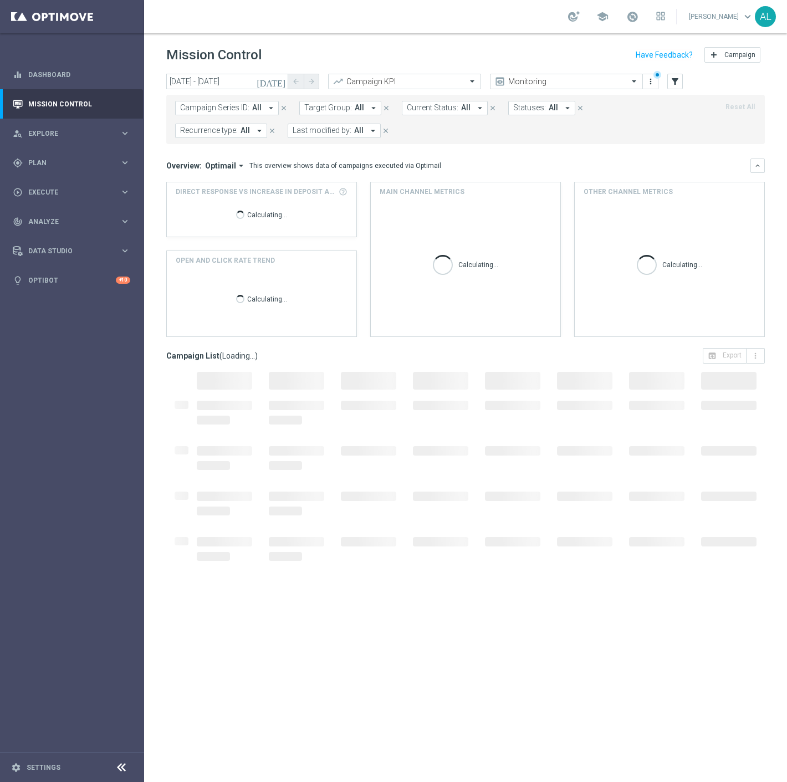
click at [242, 109] on span "Campaign Series ID:" at bounding box center [214, 107] width 69 height 9
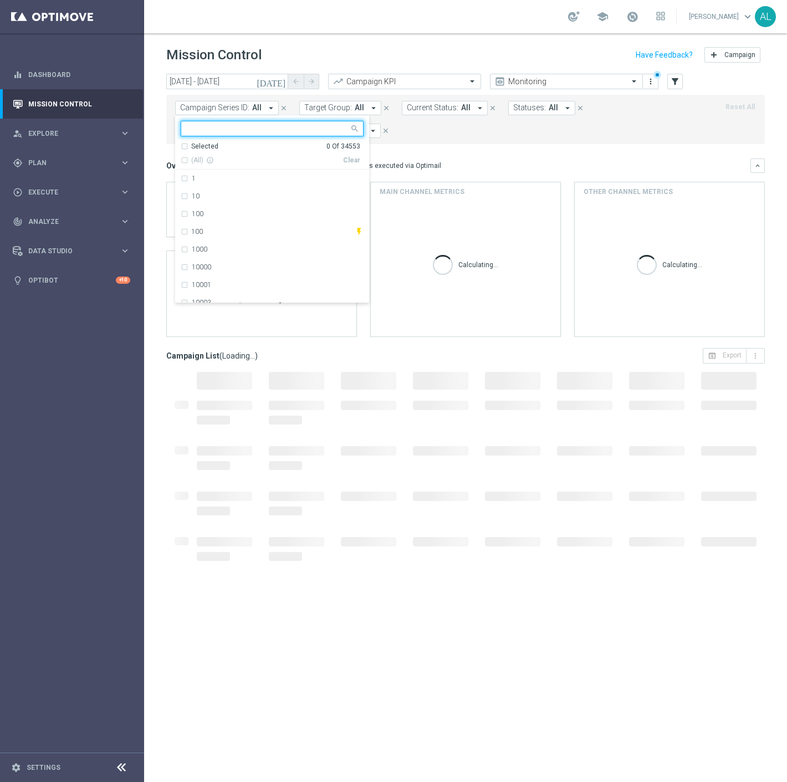
click at [247, 126] on input "text" at bounding box center [268, 128] width 162 height 9
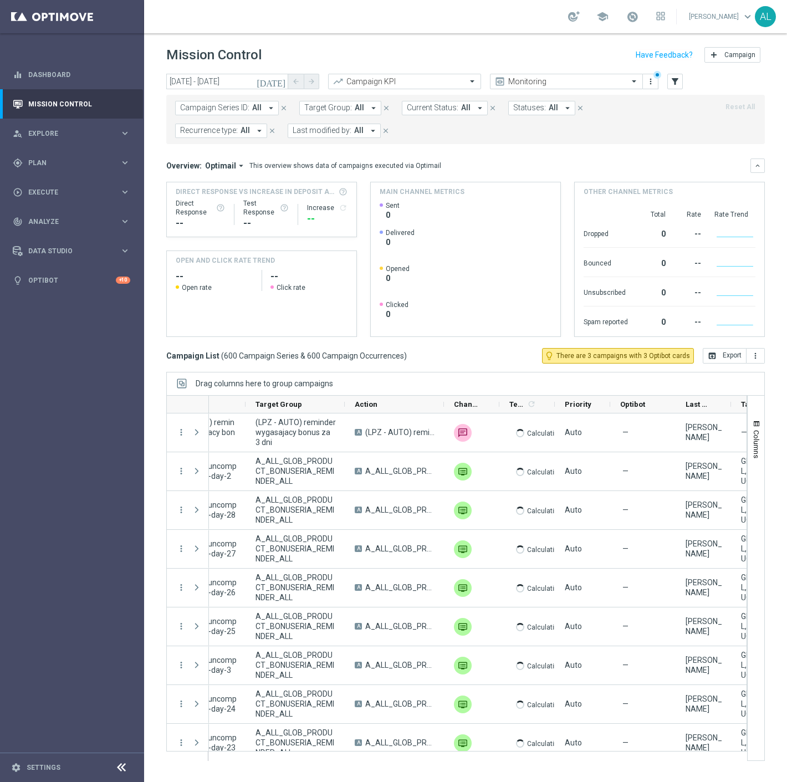
click at [364, 108] on button "Target Group: All arrow_drop_down" at bounding box center [340, 108] width 82 height 14
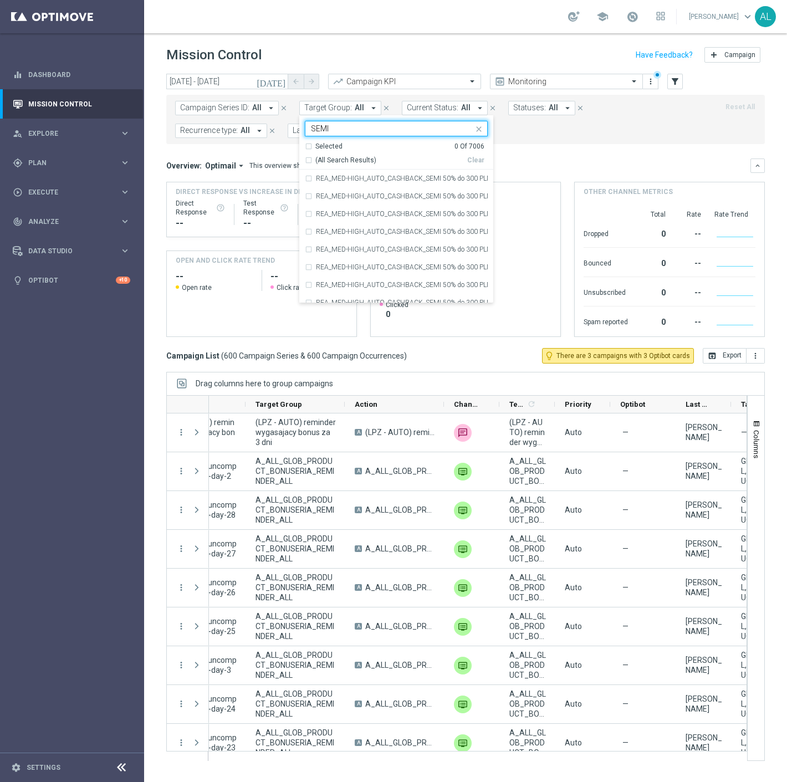
click at [354, 159] on span "(All Search Results)" at bounding box center [345, 160] width 61 height 9
type input "SEMI"
click at [556, 167] on div "Overview: Optimail arrow_drop_down This overview shows data of campaigns execut…" at bounding box center [458, 166] width 584 height 10
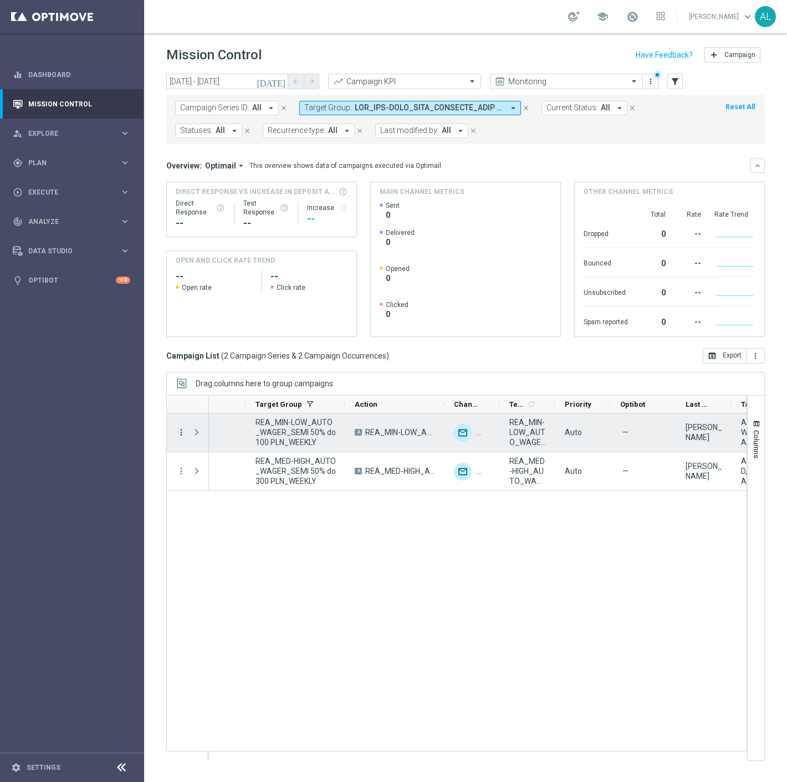
click at [178, 433] on icon "more_vert" at bounding box center [181, 432] width 10 height 10
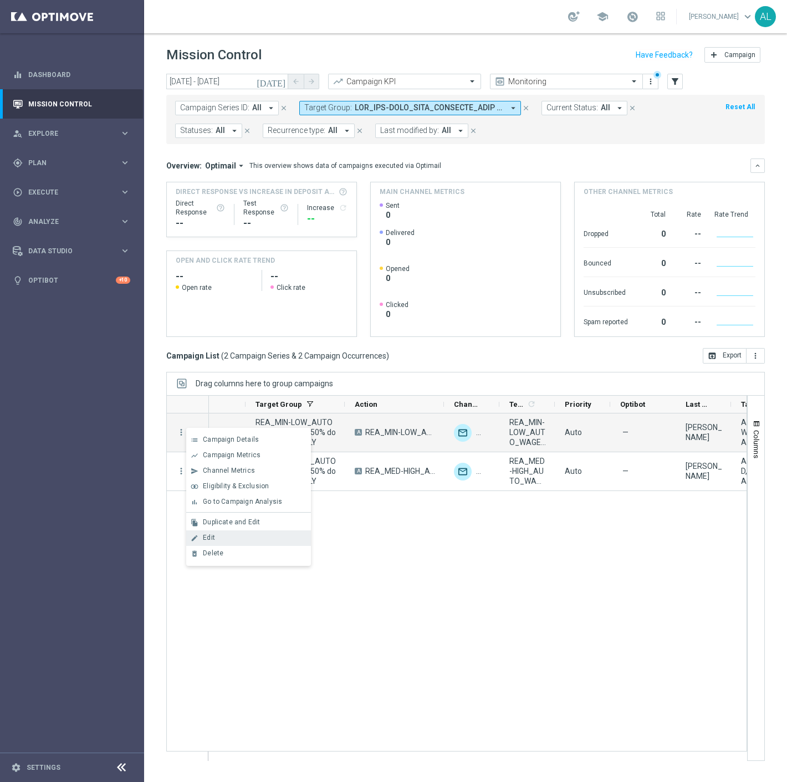
click at [217, 533] on div "edit Edit" at bounding box center [248, 538] width 125 height 16
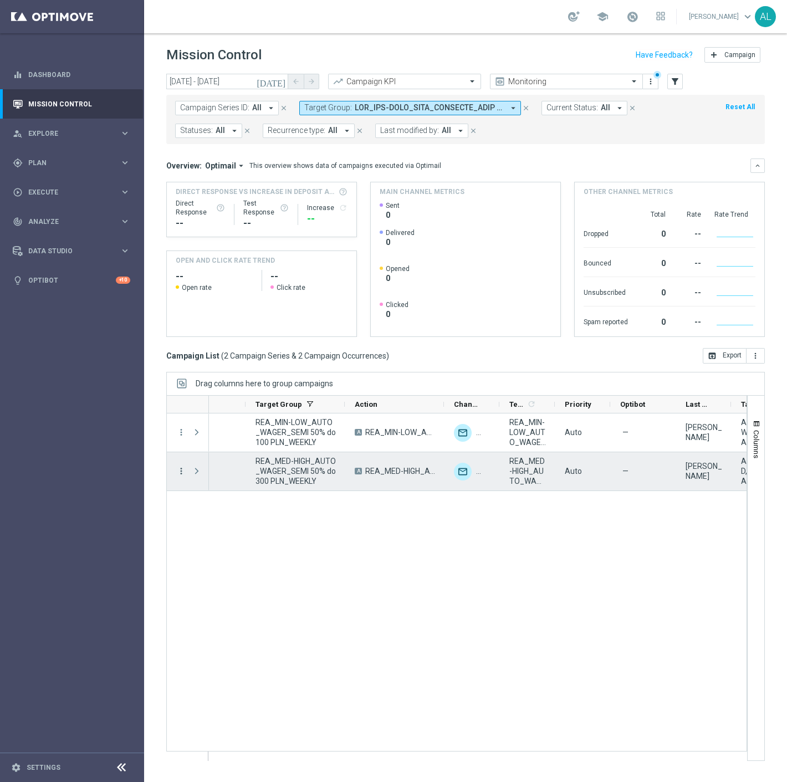
click at [181, 468] on icon "more_vert" at bounding box center [181, 471] width 10 height 10
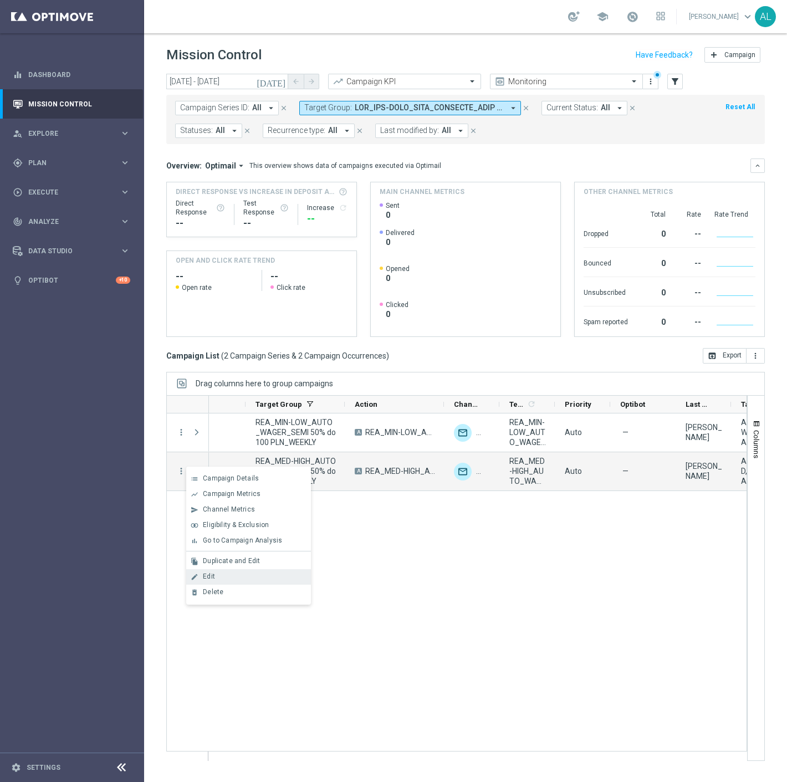
click at [206, 572] on span "Edit" at bounding box center [209, 576] width 12 height 8
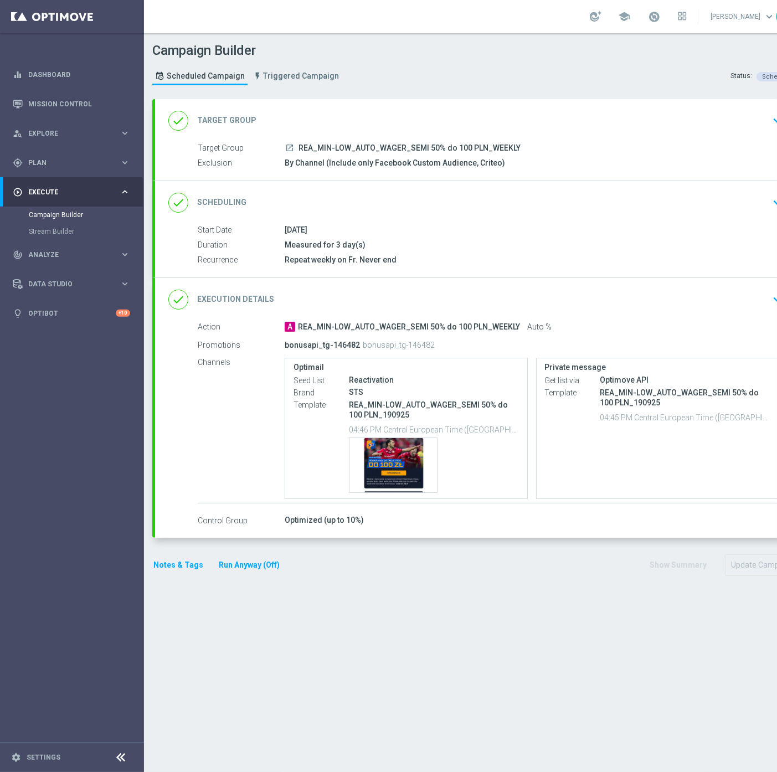
click at [730, 297] on div "done Execution Details keyboard_arrow_down" at bounding box center [477, 299] width 619 height 21
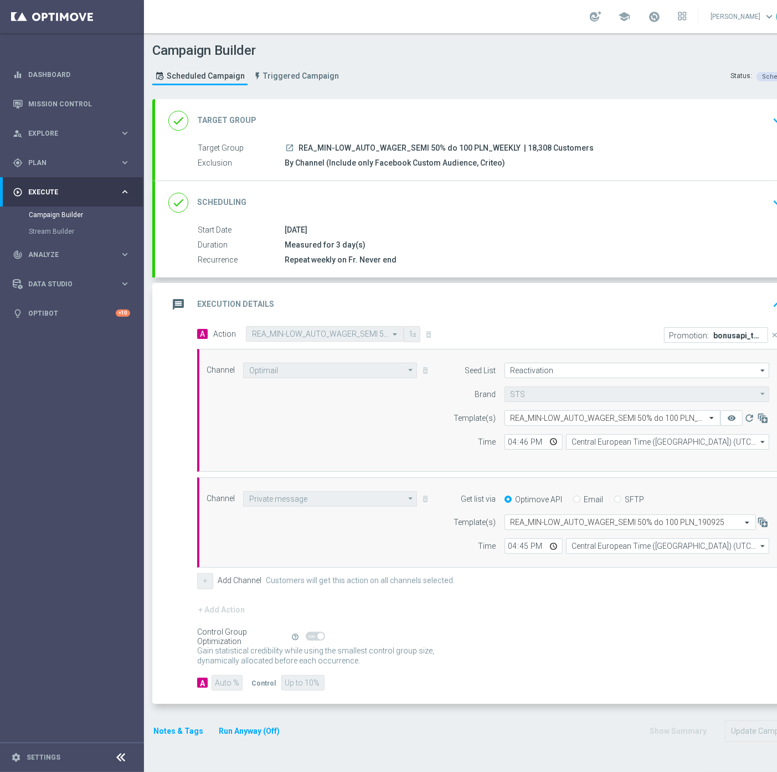
click at [731, 329] on div "Promotion: bonusapi_tg-146482" at bounding box center [716, 335] width 104 height 16
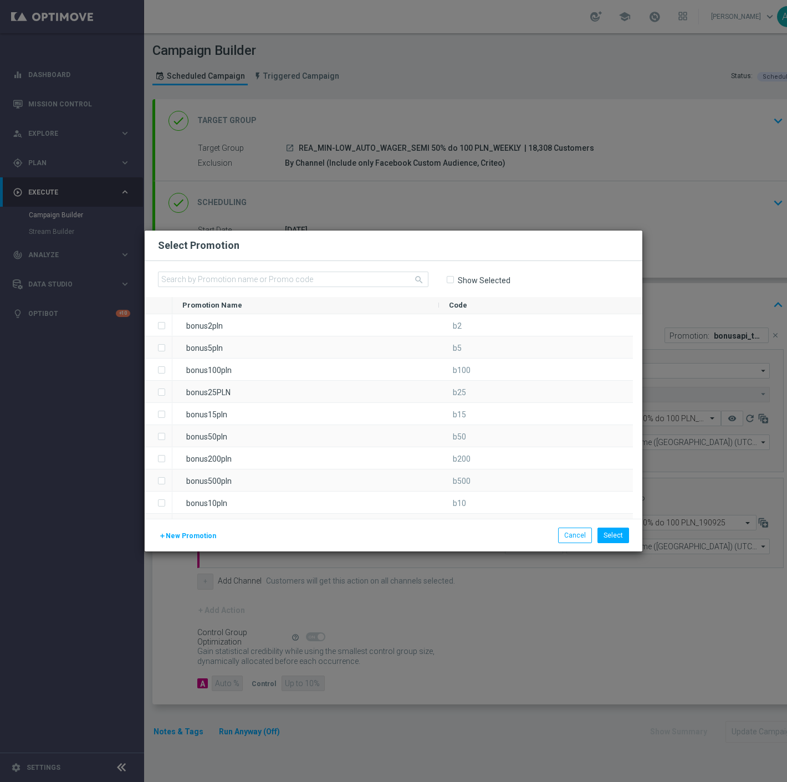
click at [227, 304] on span "Promotion Name" at bounding box center [212, 305] width 60 height 8
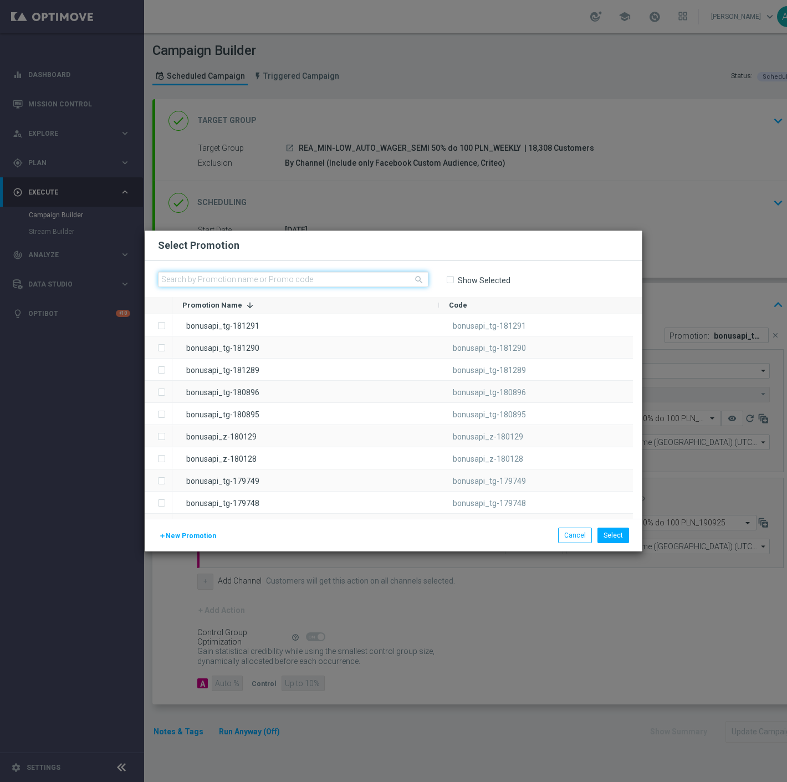
click at [239, 279] on input "text" at bounding box center [293, 280] width 270 height 16
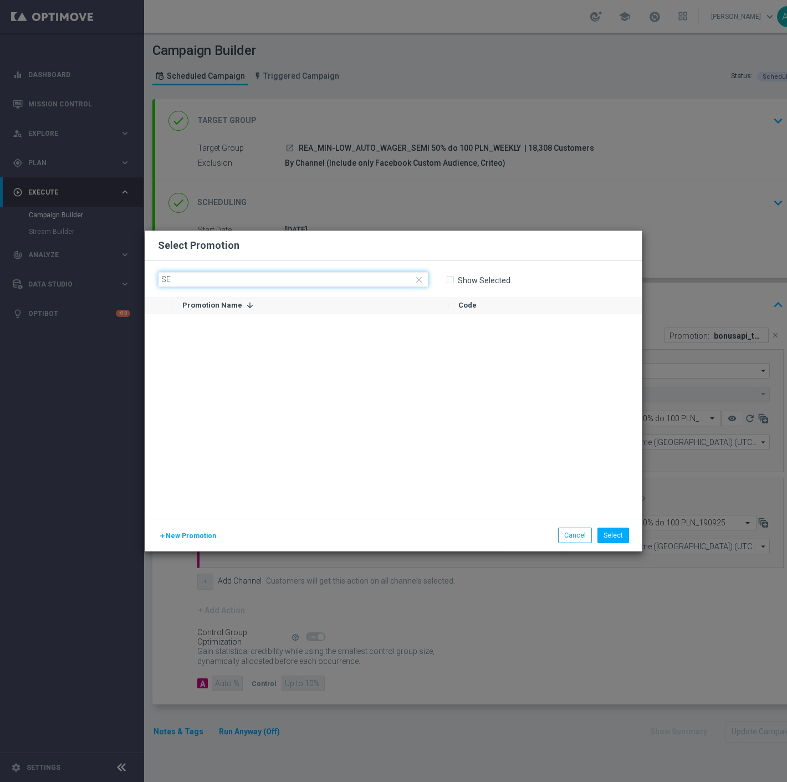
type input "S"
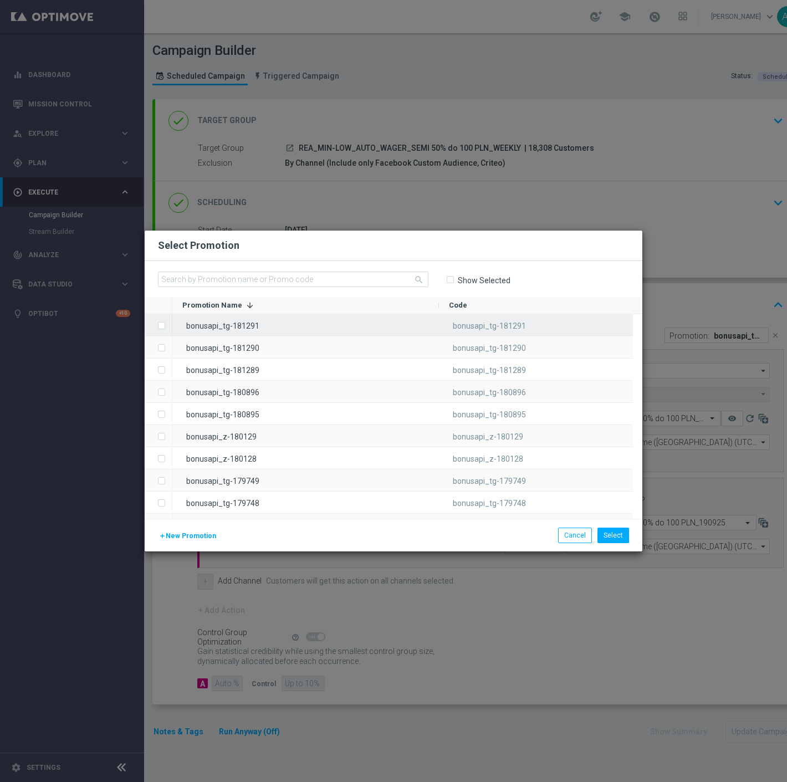
drag, startPoint x: 549, startPoint y: 331, endPoint x: 449, endPoint y: 334, distance: 99.2
click at [449, 334] on div "bonusapi_tg-181291" at bounding box center [536, 325] width 194 height 22
click at [168, 322] on label "Press SPACE to deselect this row." at bounding box center [170, 326] width 4 height 10
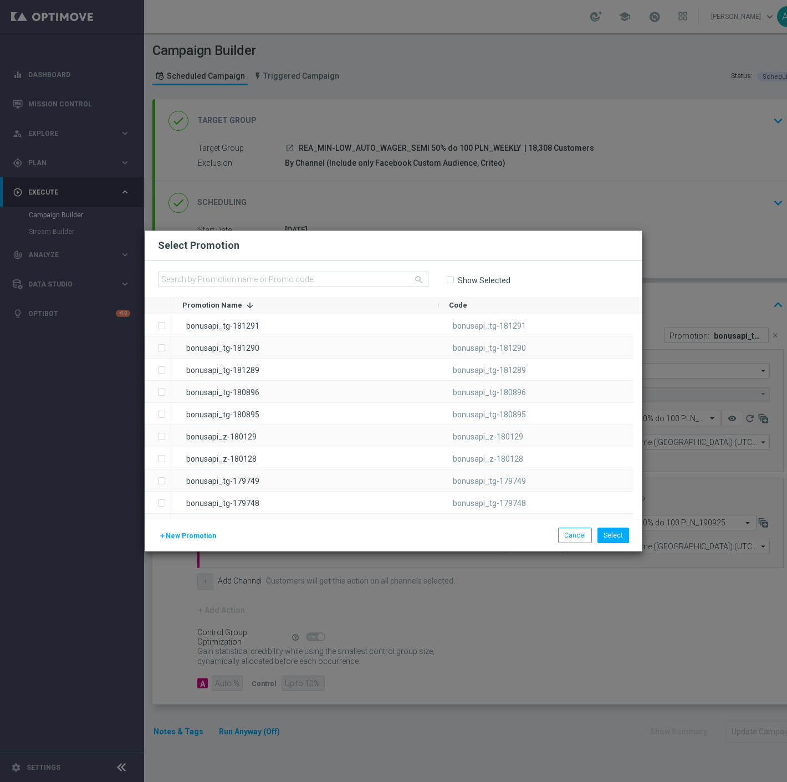
click at [182, 539] on span "New Promotion" at bounding box center [191, 536] width 50 height 8
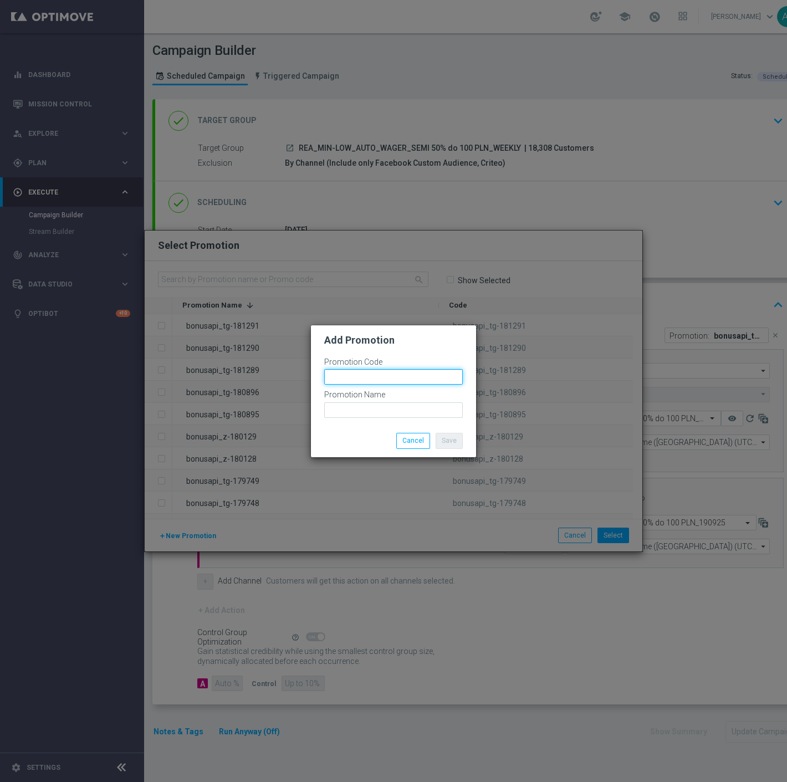
click at [411, 372] on input "text" at bounding box center [393, 377] width 139 height 16
click at [411, 372] on input "bonusapi_tg-182426" at bounding box center [393, 377] width 139 height 16
type input "bonusapi_tg-182426"
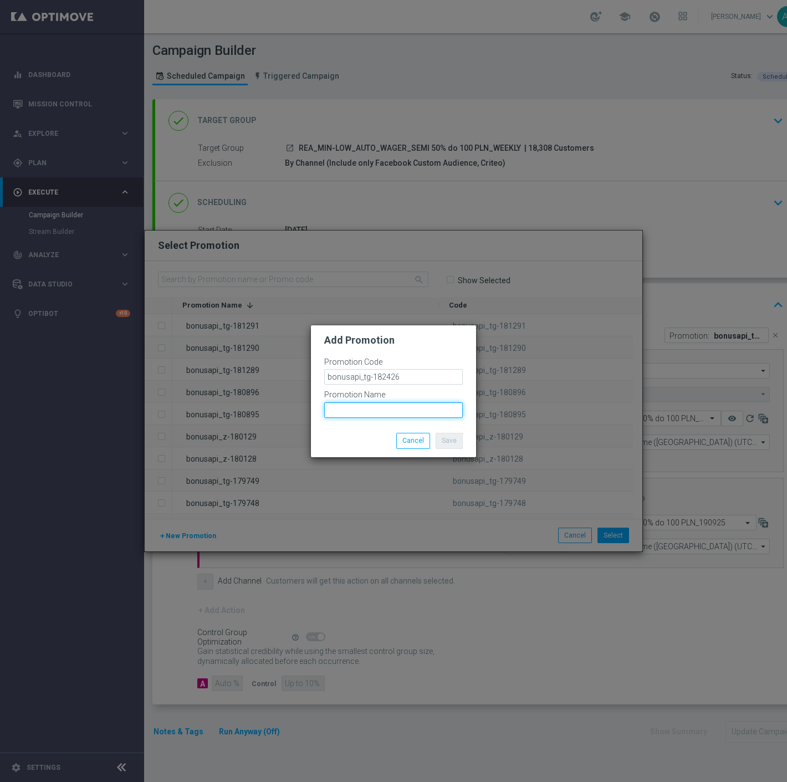
click at [395, 417] on input "text" at bounding box center [393, 410] width 139 height 16
paste input "bonusapi_tg-182426"
type input "bonusapi_tg-182426"
click at [452, 444] on button "Save" at bounding box center [449, 441] width 27 height 16
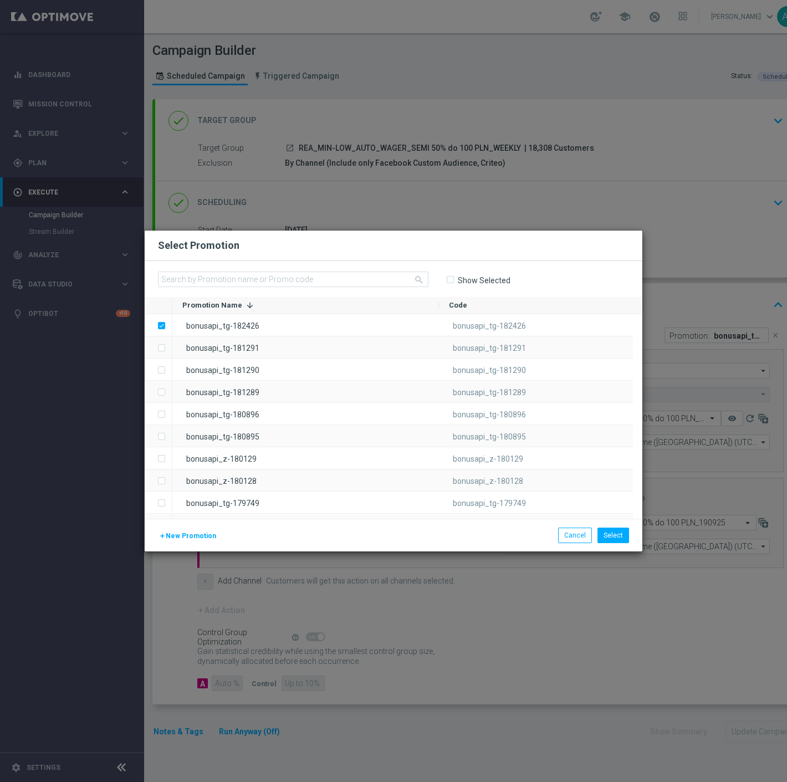
click at [448, 280] on input "Show Selected" at bounding box center [449, 279] width 7 height 7
checkbox input "true"
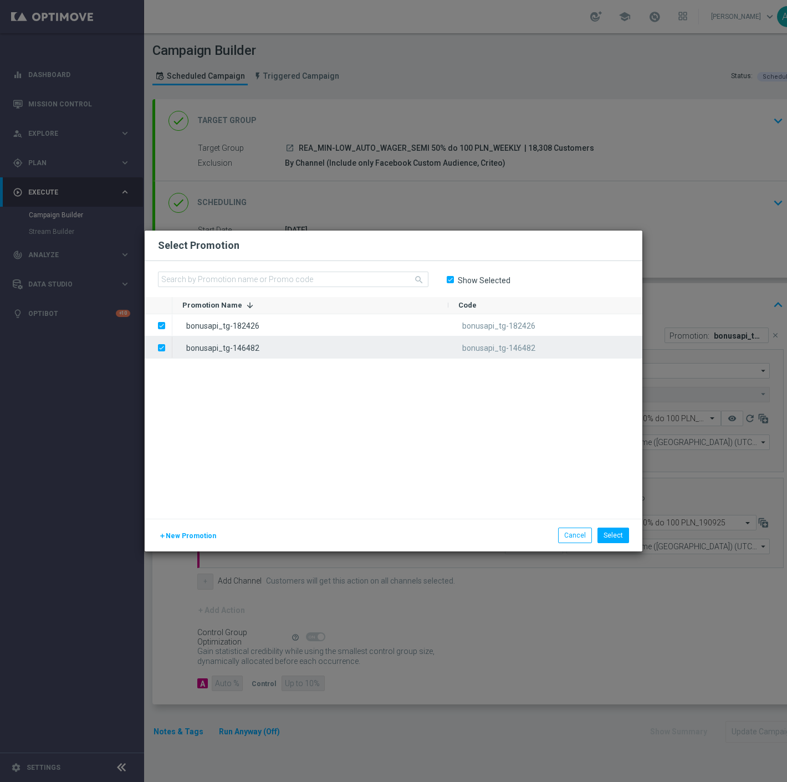
click at [168, 347] on label "Press SPACE to deselect this row." at bounding box center [170, 349] width 4 height 10
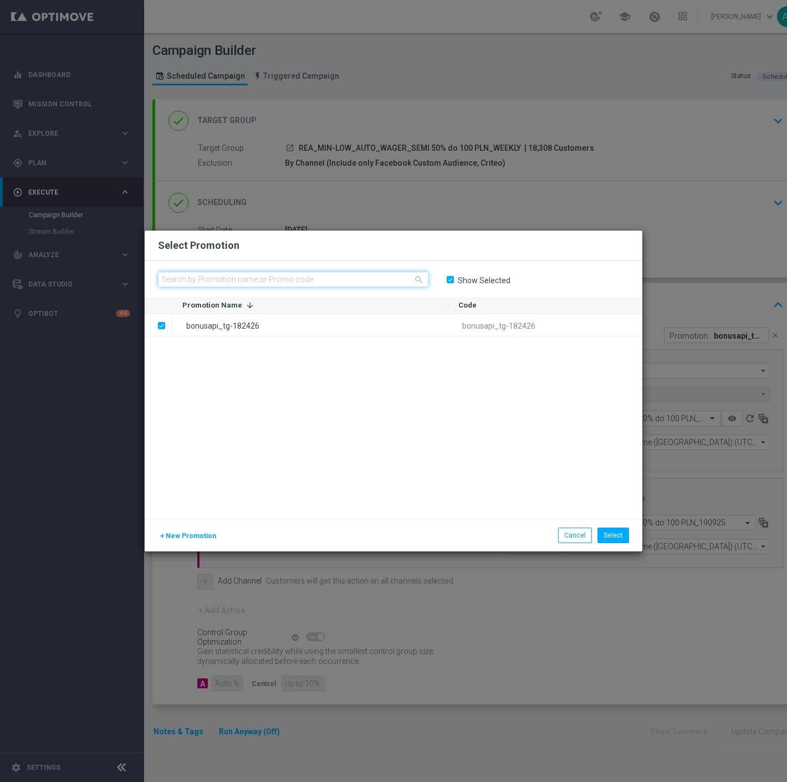
click at [251, 278] on input "text" at bounding box center [293, 280] width 270 height 16
click at [185, 539] on span "New Promotion" at bounding box center [191, 536] width 50 height 8
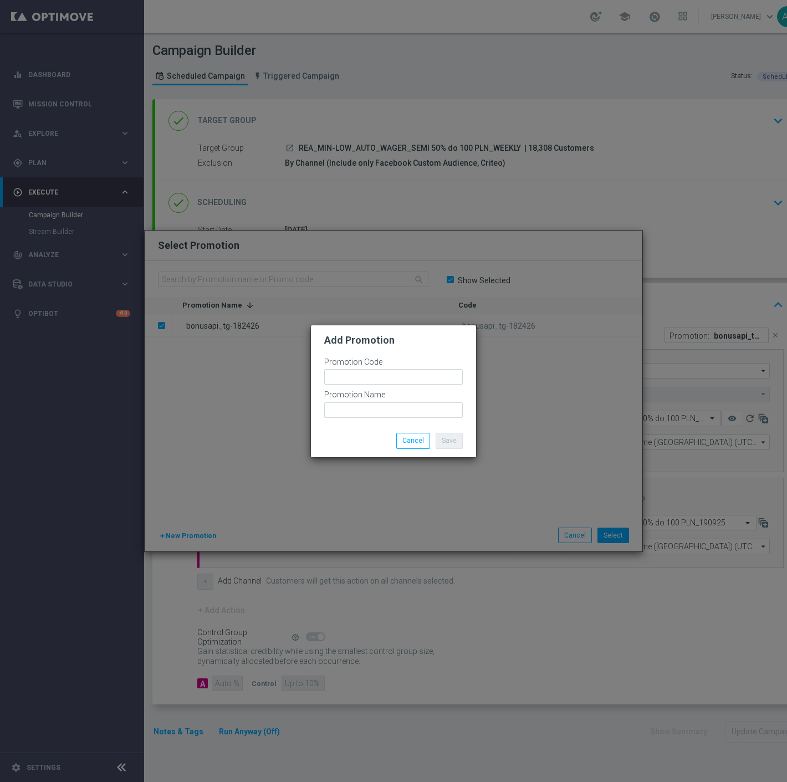
click at [341, 386] on div "Promotion Code" at bounding box center [393, 373] width 139 height 33
click at [353, 375] on input "text" at bounding box center [393, 377] width 139 height 16
paste input "182427"
type input "bonusapi_tg-182427"
click at [350, 436] on div "Save Cancel" at bounding box center [393, 441] width 155 height 16
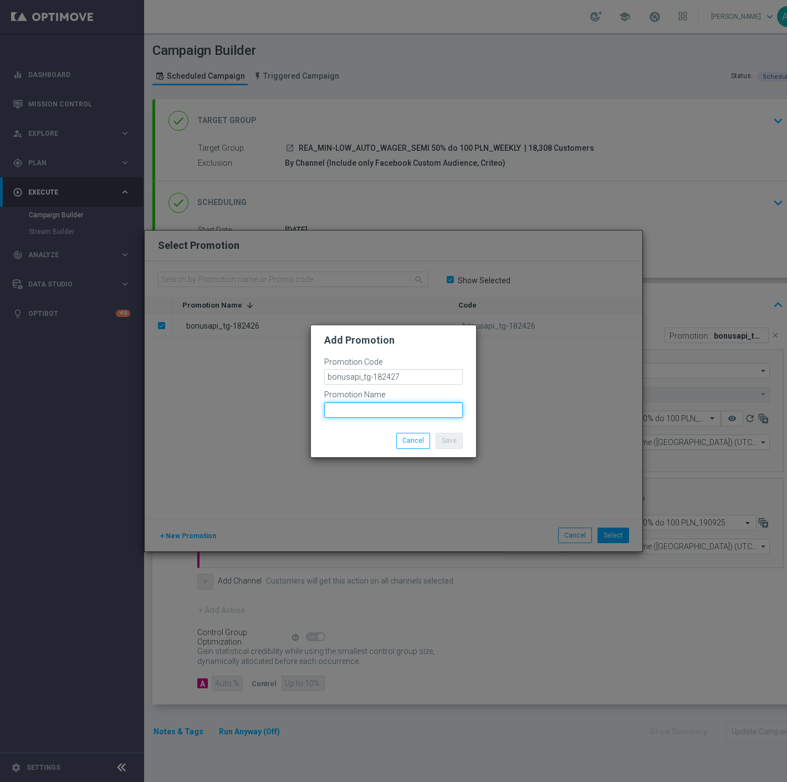
click at [372, 405] on input "text" at bounding box center [393, 410] width 139 height 16
paste input "bonusapi_tg-182427"
type input "bonusapi_tg-182427"
click at [442, 440] on button "Save" at bounding box center [449, 441] width 27 height 16
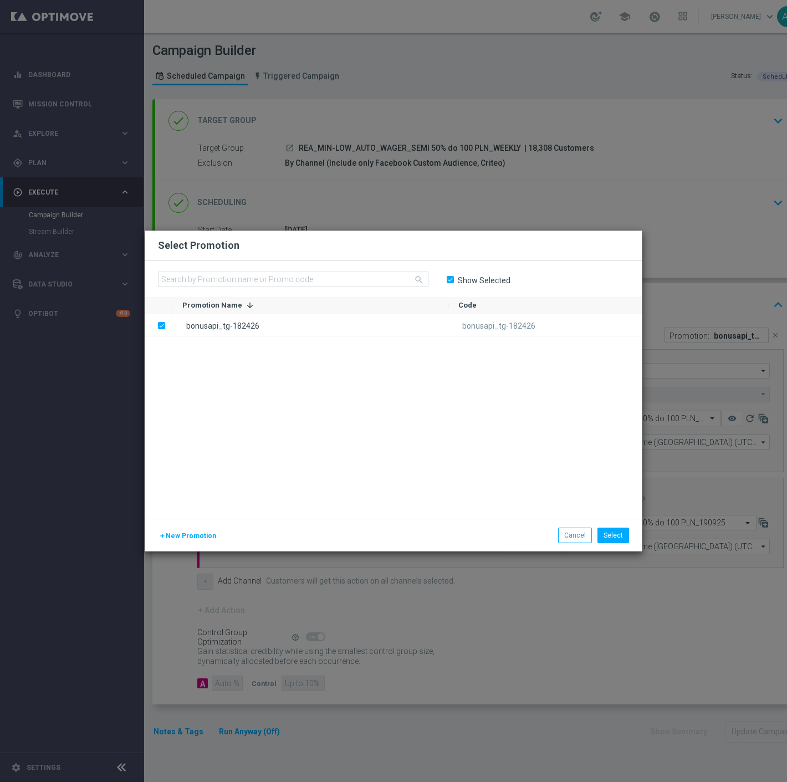
click at [450, 280] on input "Show Selected" at bounding box center [449, 279] width 7 height 7
checkbox input "false"
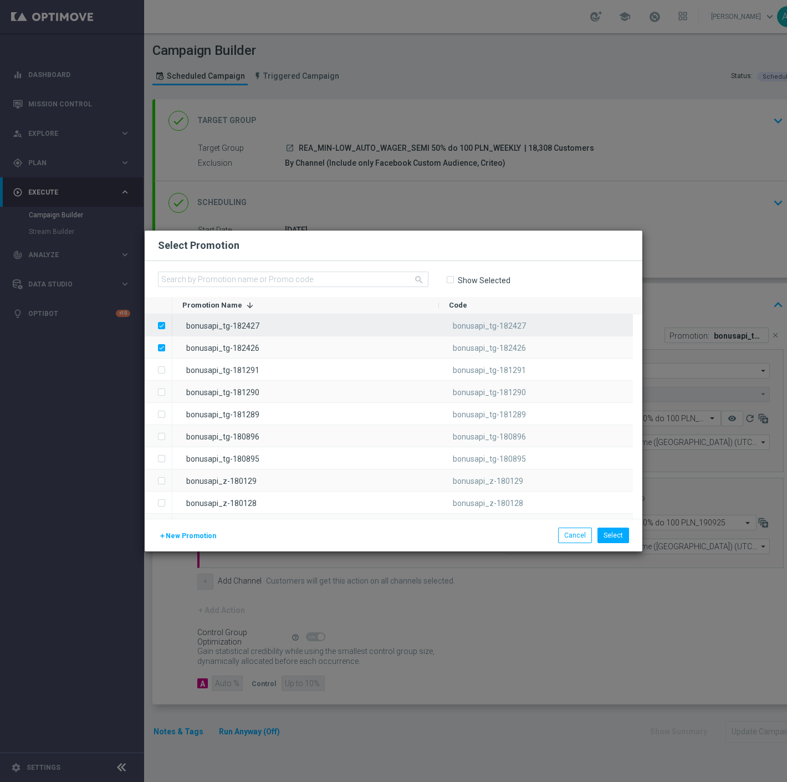
click at [168, 325] on label "Press SPACE to deselect this row." at bounding box center [170, 326] width 4 height 10
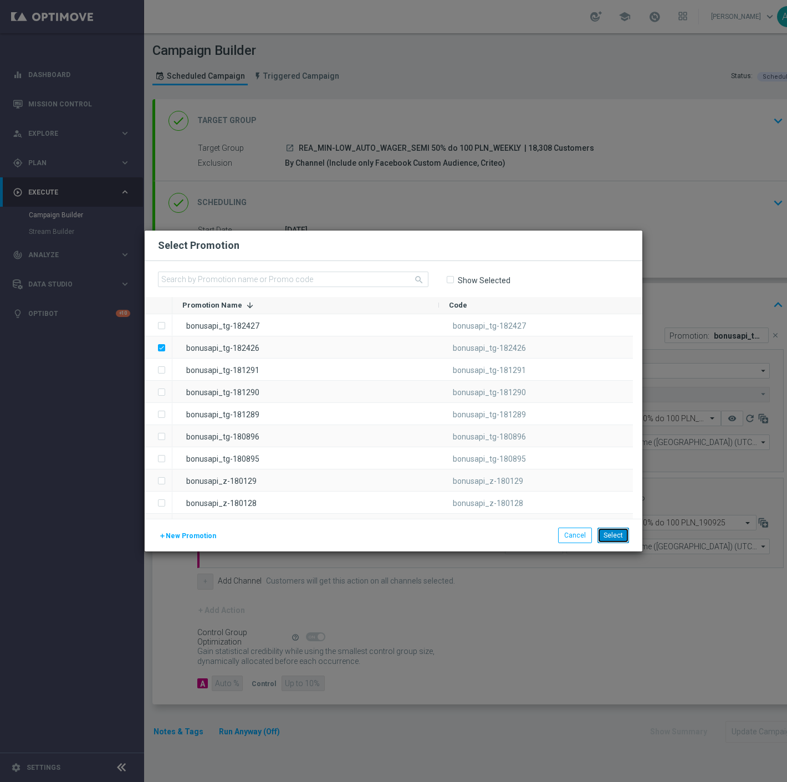
click at [607, 530] on button "Select" at bounding box center [613, 536] width 32 height 16
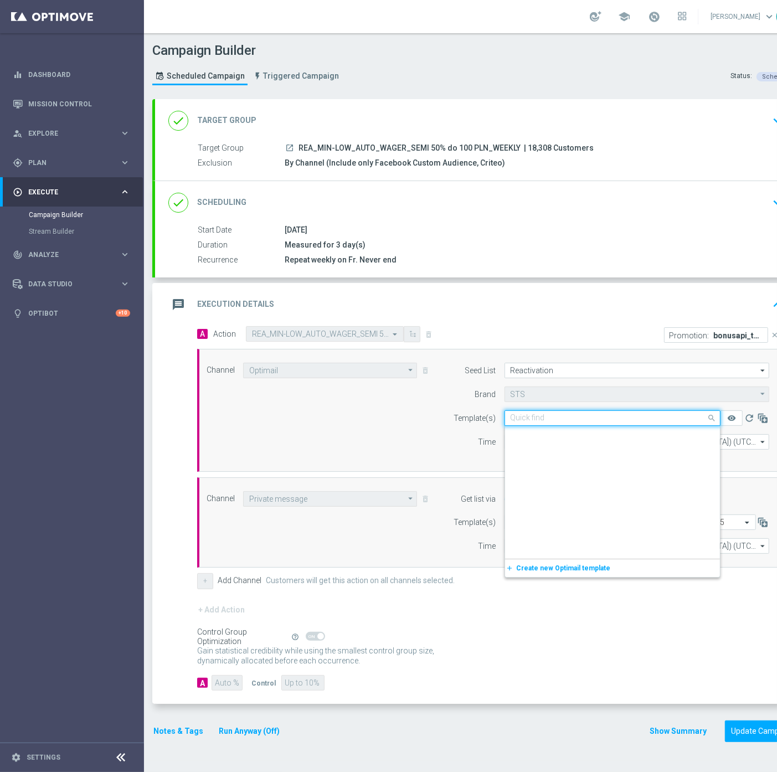
click at [530, 416] on input "text" at bounding box center [602, 418] width 182 height 9
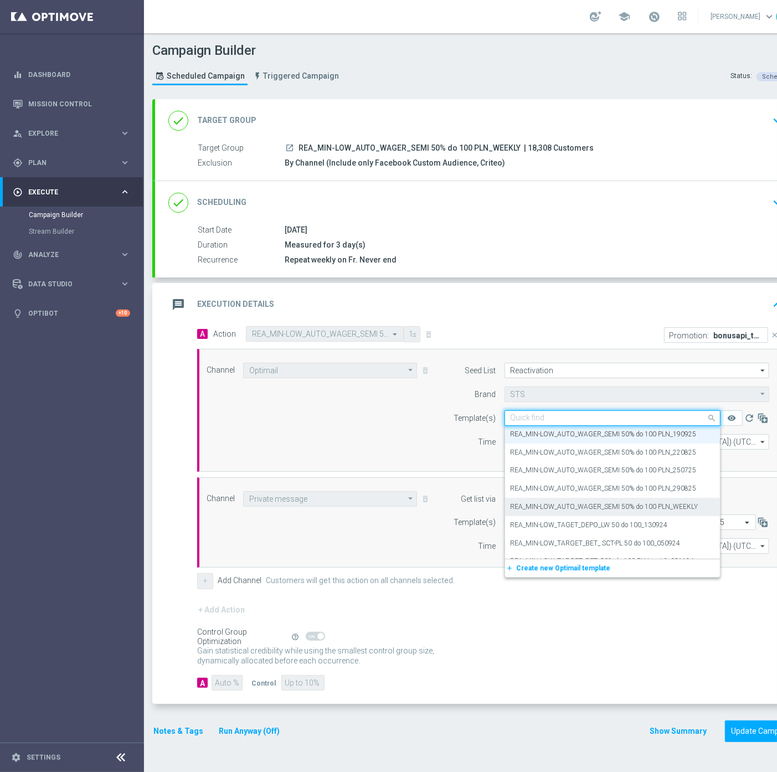
paste input "REA_MIN-LOW_AUTO_WAGER_SEMI 50% do 100 PLN_WEEKLY"
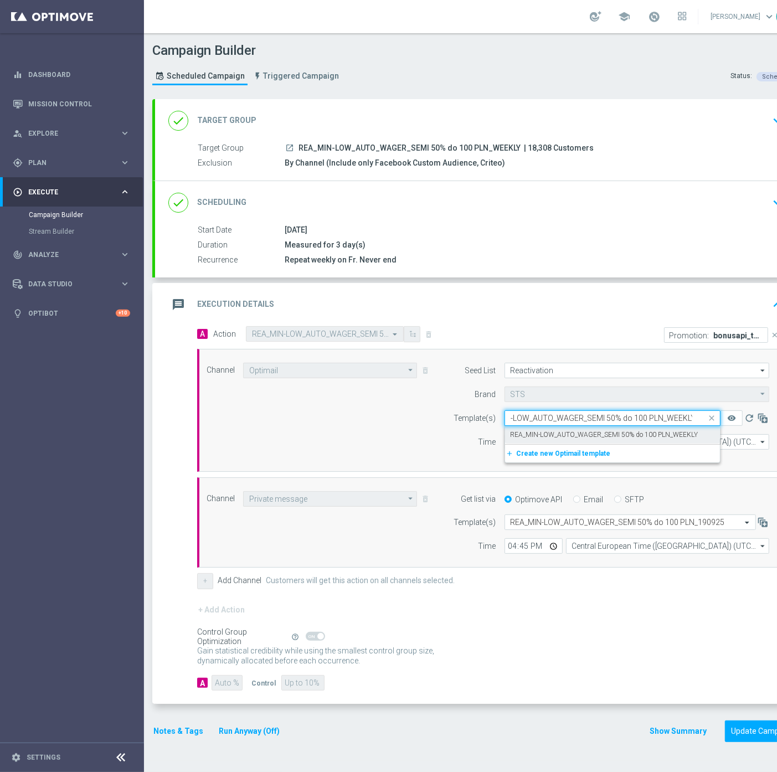
click at [575, 435] on label "REA_MIN-LOW_AUTO_WAGER_SEMI 50% do 100 PLN_WEEKLY" at bounding box center [605, 435] width 188 height 9
type input "REA_MIN-LOW_AUTO_WAGER_SEMI 50% do 100 PLN_WEEKLY"
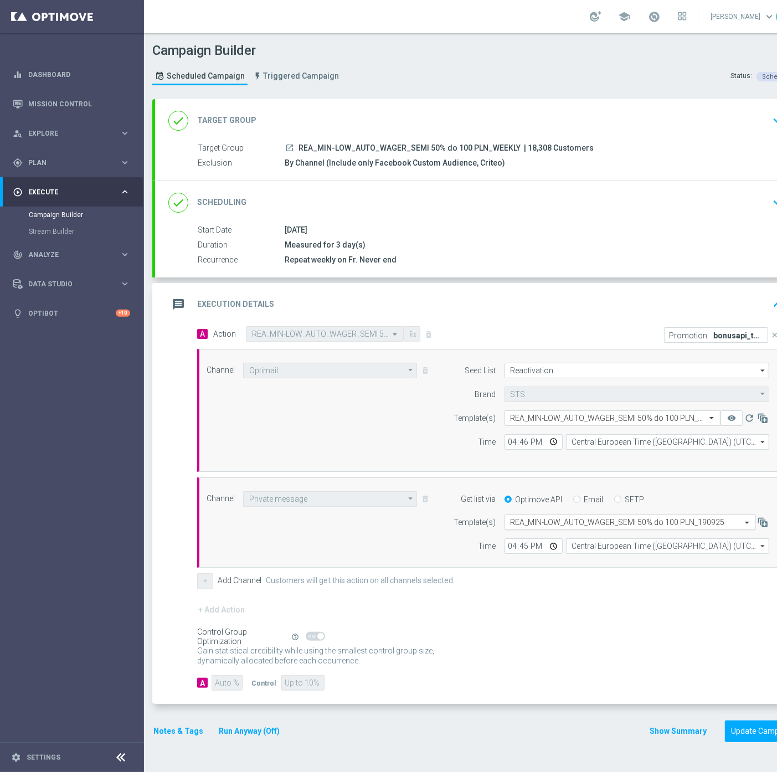
click at [514, 529] on div "Select template REA_MIN-LOW_AUTO_WAGER_SEMI 50% do 100 PLN_190925" at bounding box center [631, 523] width 252 height 16
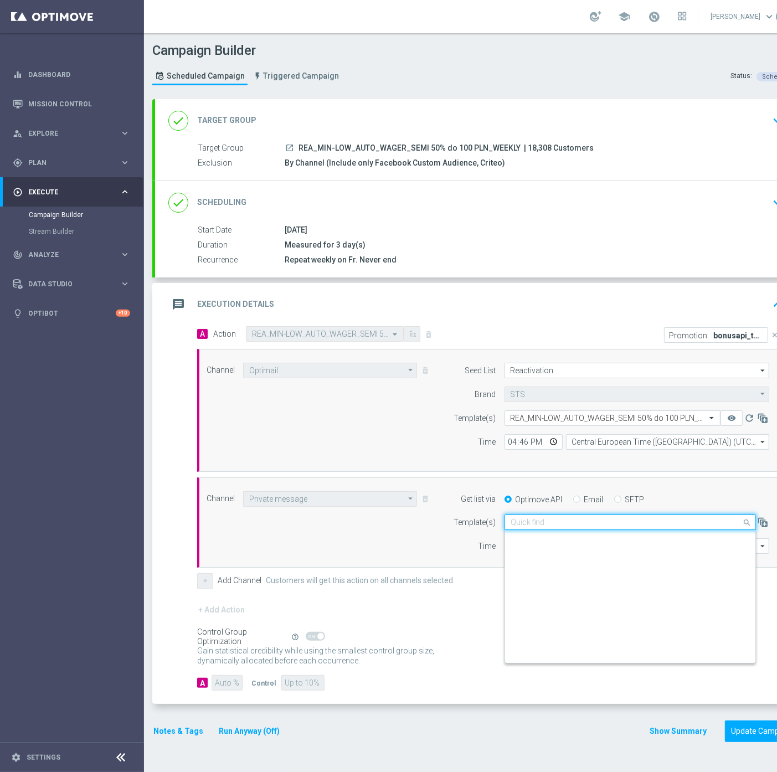
scroll to position [145872, 0]
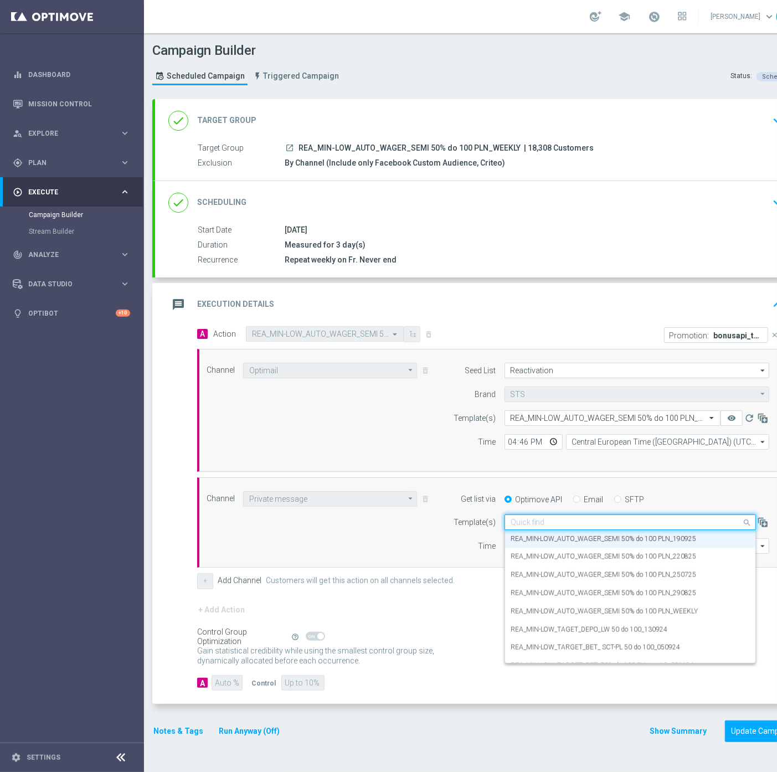
paste input "REA_MIN-LOW_AUTO_WAGER_SEMI 50% do 100 PLN_WEEKLY"
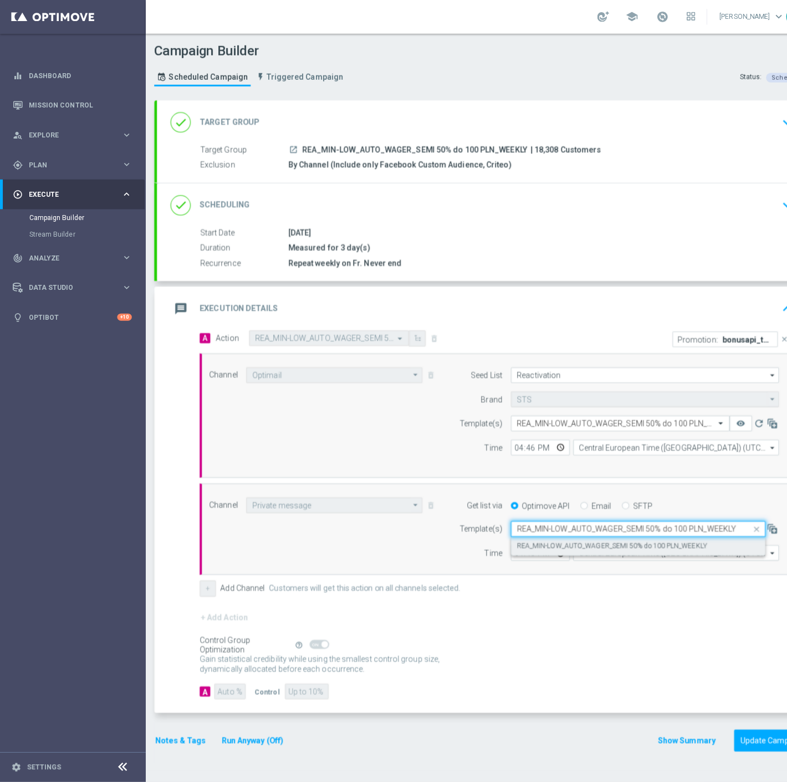
scroll to position [0, 0]
click at [538, 535] on label "REA_MIN-LOW_AUTO_WAGER_SEMI 50% do 100 PLN_WEEKLY" at bounding box center [605, 539] width 188 height 9
type input "REA_MIN-LOW_AUTO_WAGER_SEMI 50% do 100 PLN_WEEKLY"
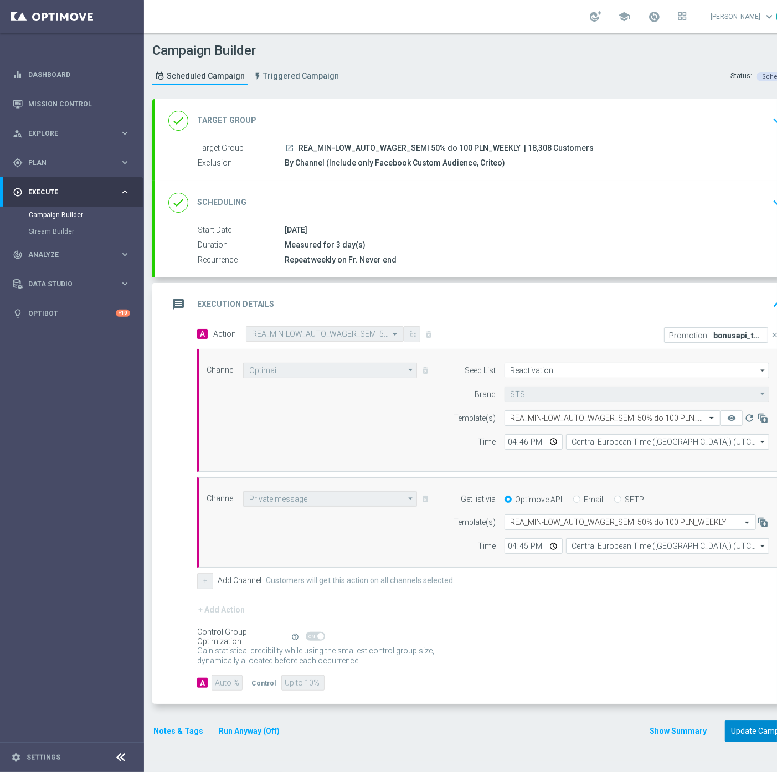
click at [756, 730] on button "Update Campaign" at bounding box center [762, 732] width 75 height 22
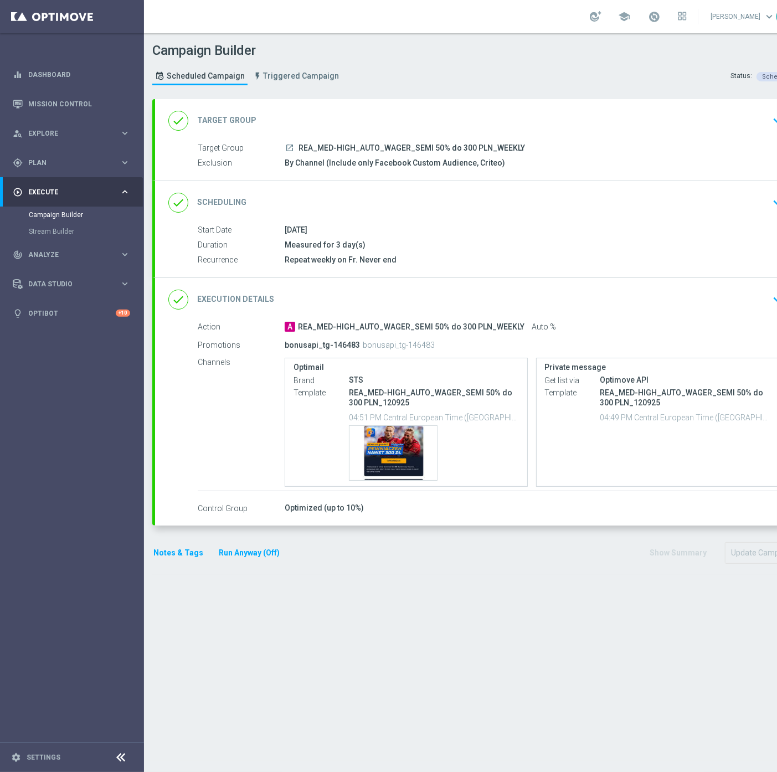
click at [710, 295] on div "done Execution Details keyboard_arrow_down" at bounding box center [477, 299] width 619 height 21
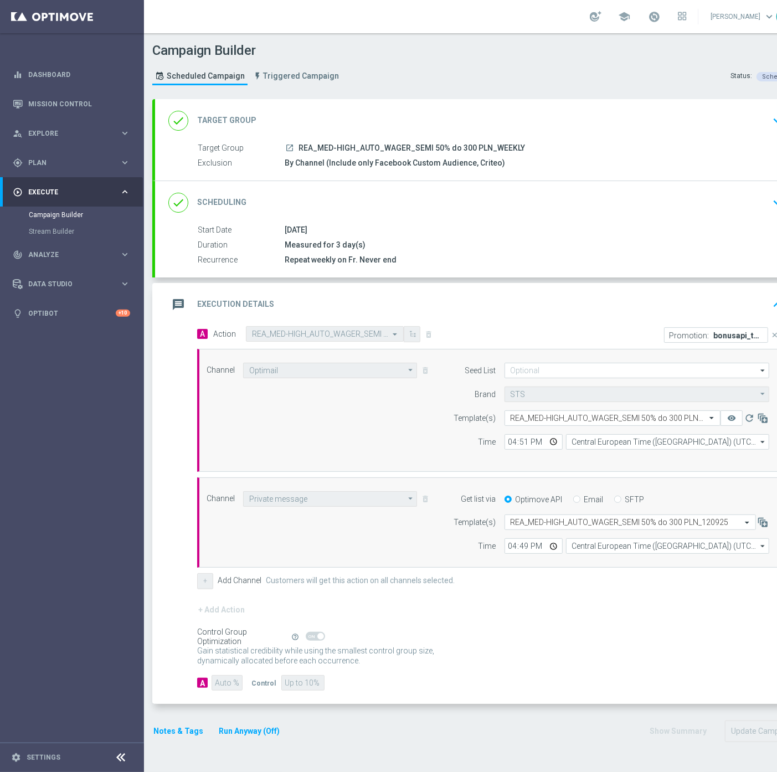
click at [734, 331] on p "bonusapi_tg-146483" at bounding box center [739, 335] width 50 height 9
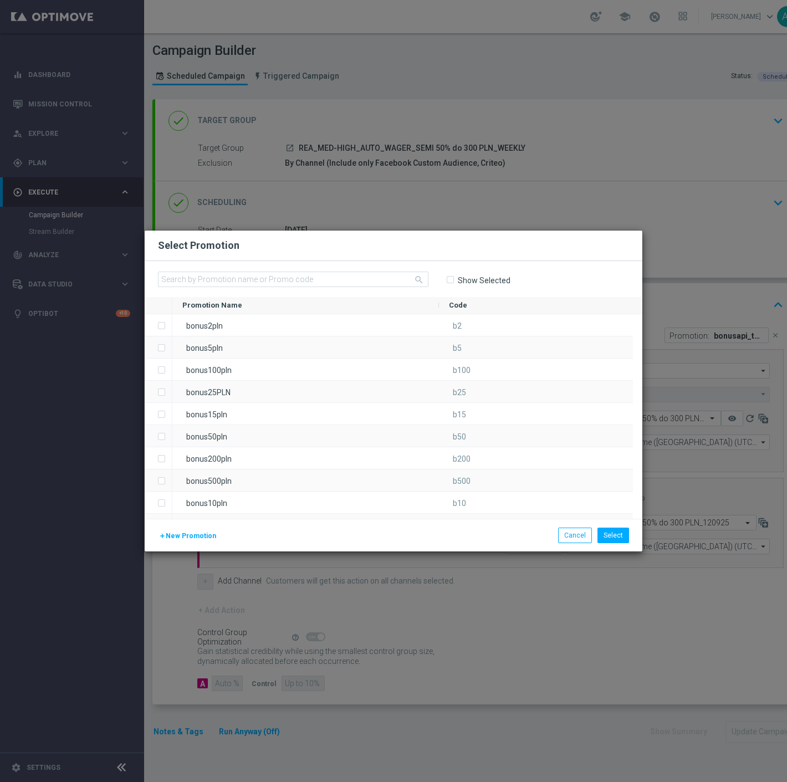
click at [472, 278] on label "Show Selected" at bounding box center [483, 280] width 53 height 10
click at [453, 278] on input "Show Selected" at bounding box center [449, 279] width 7 height 7
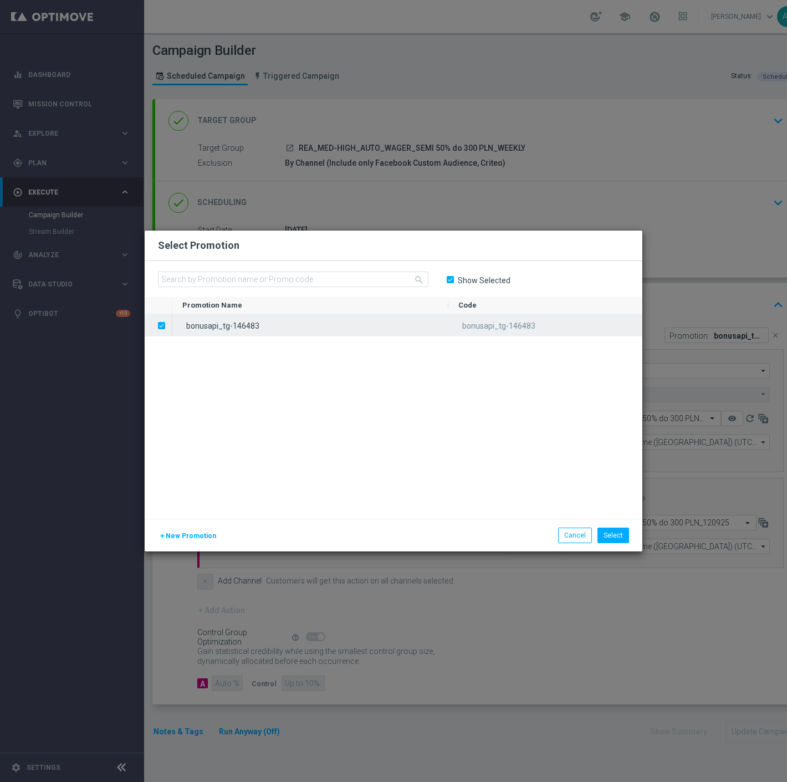
click at [237, 326] on div "bonusapi_tg-146483" at bounding box center [310, 325] width 276 height 22
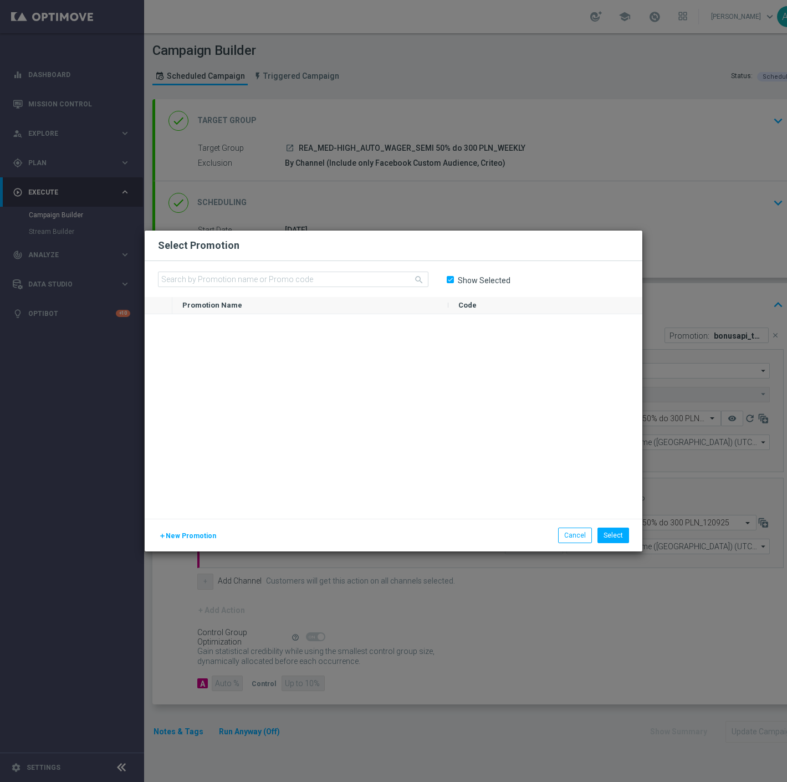
click at [493, 285] on div "Show Selected" at bounding box center [478, 279] width 64 height 17
click at [490, 283] on label "Show Selected" at bounding box center [483, 280] width 53 height 10
click at [453, 283] on input "Show Selected" at bounding box center [449, 279] width 7 height 7
checkbox input "false"
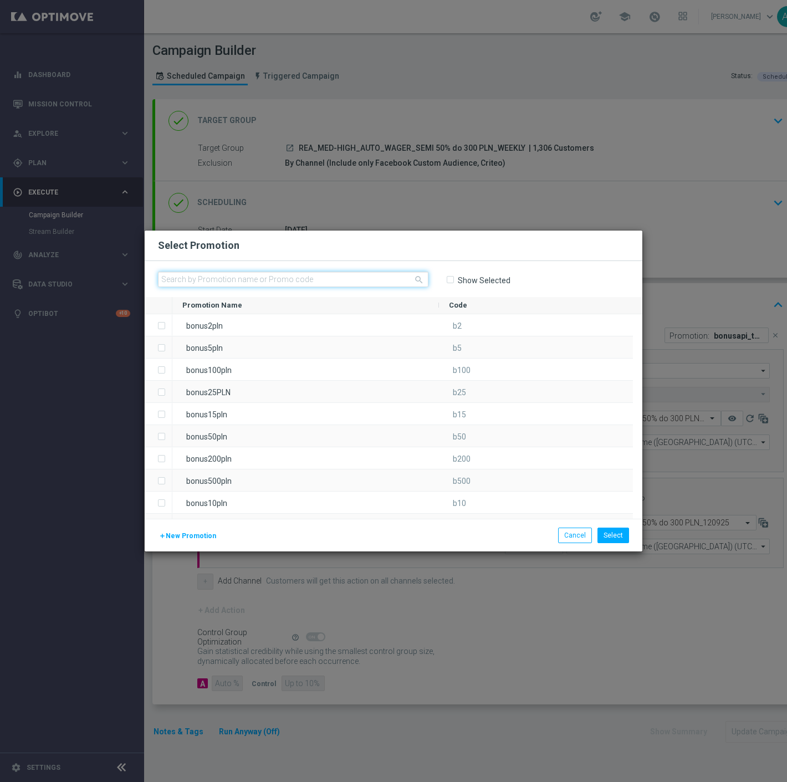
click at [301, 278] on input "text" at bounding box center [293, 280] width 270 height 16
paste input "182427"
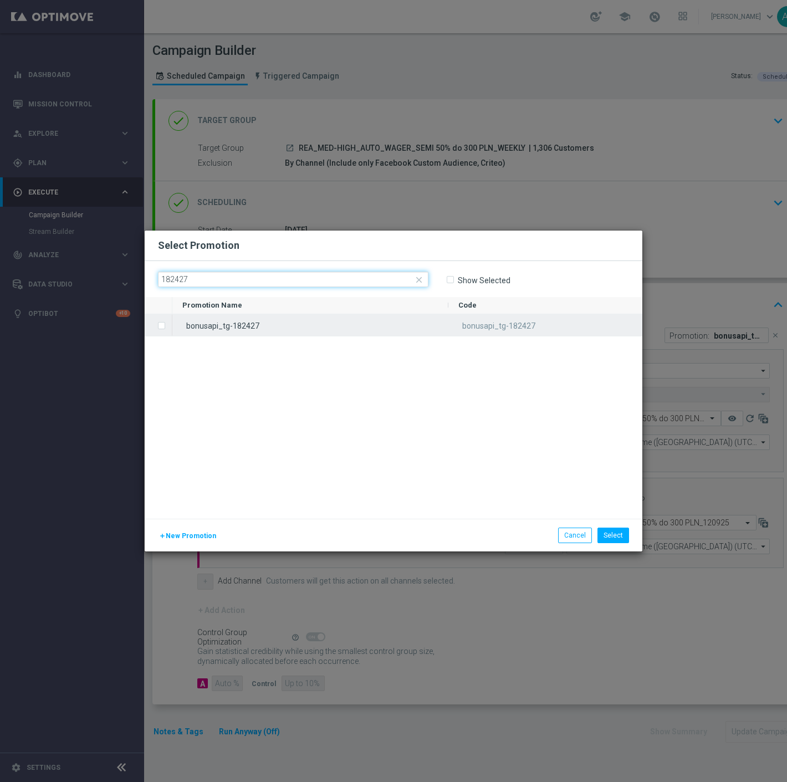
type input "182427"
click at [168, 327] on label "Press SPACE to select this row." at bounding box center [170, 326] width 4 height 10
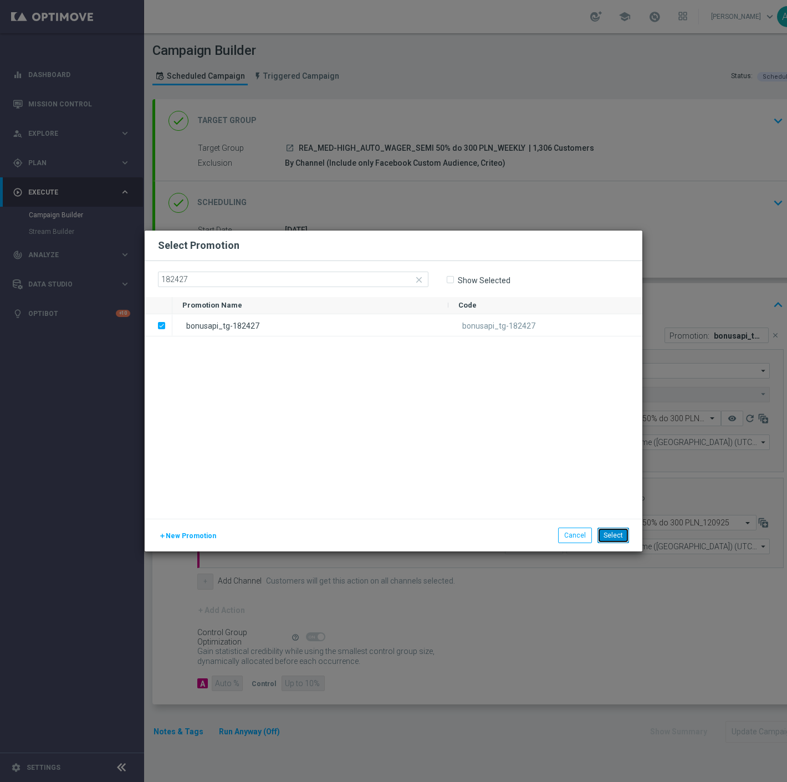
click at [618, 533] on button "Select" at bounding box center [613, 536] width 32 height 16
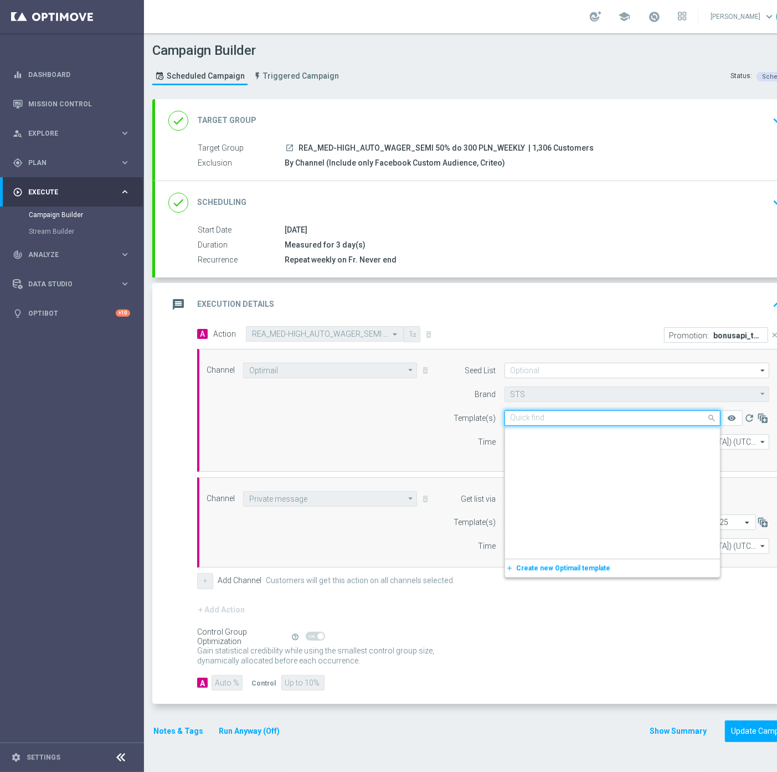
click at [596, 419] on input "text" at bounding box center [602, 418] width 182 height 9
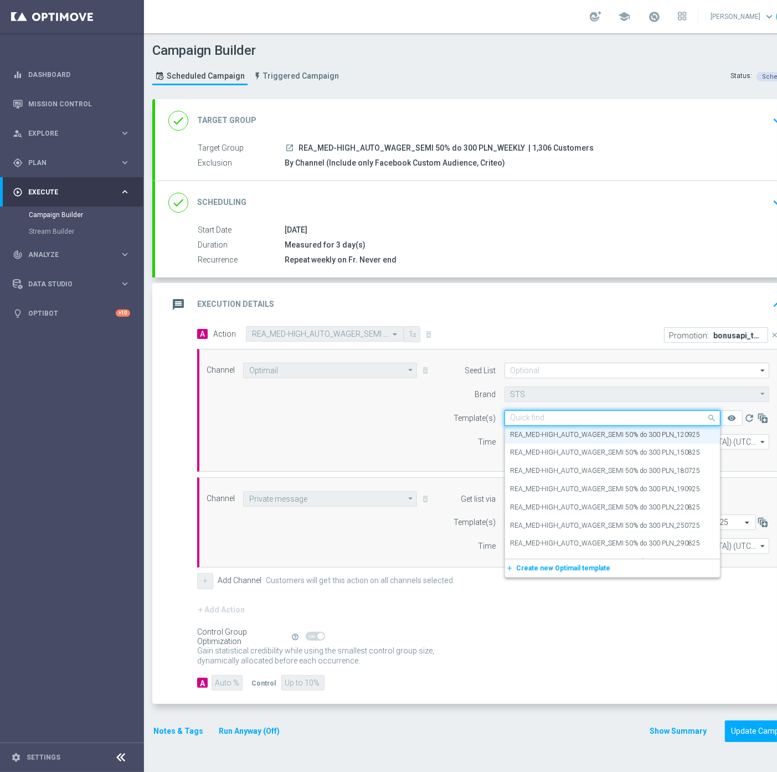
paste input "REA_MED-HIGH_AUTO_WAGER_SEMI 50% do 300 PLN_WEEKLY"
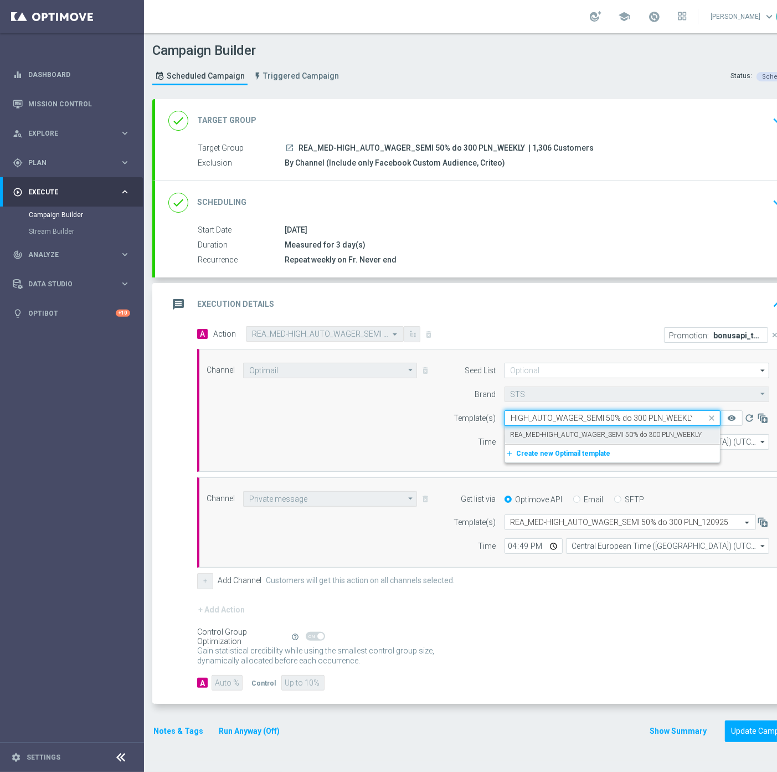
click at [556, 436] on label "REA_MED-HIGH_AUTO_WAGER_SEMI 50% do 300 PLN_WEEKLY" at bounding box center [607, 435] width 192 height 9
type input "REA_MED-HIGH_AUTO_WAGER_SEMI 50% do 300 PLN_WEEKLY"
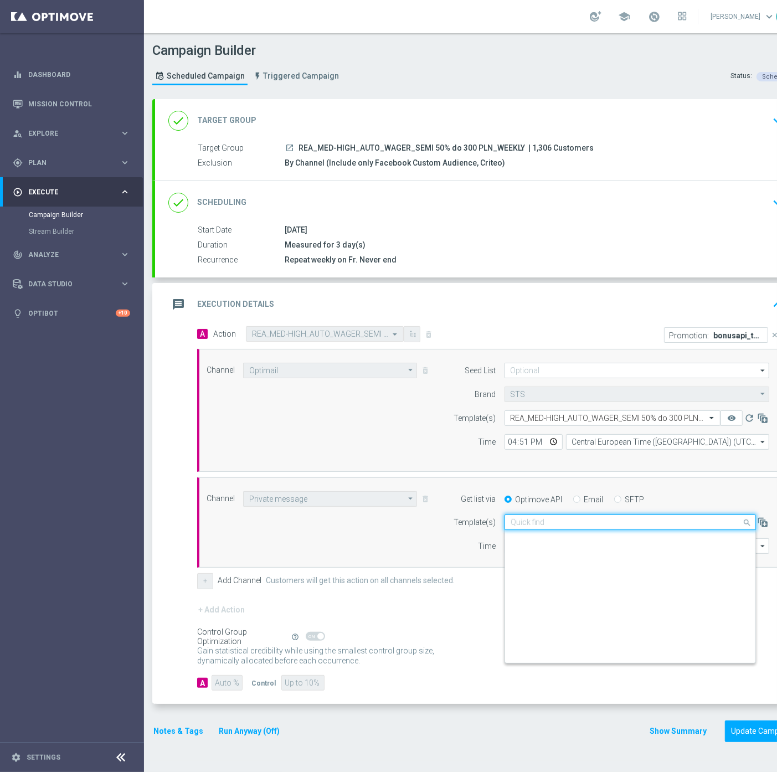
click at [522, 521] on input "text" at bounding box center [619, 522] width 217 height 9
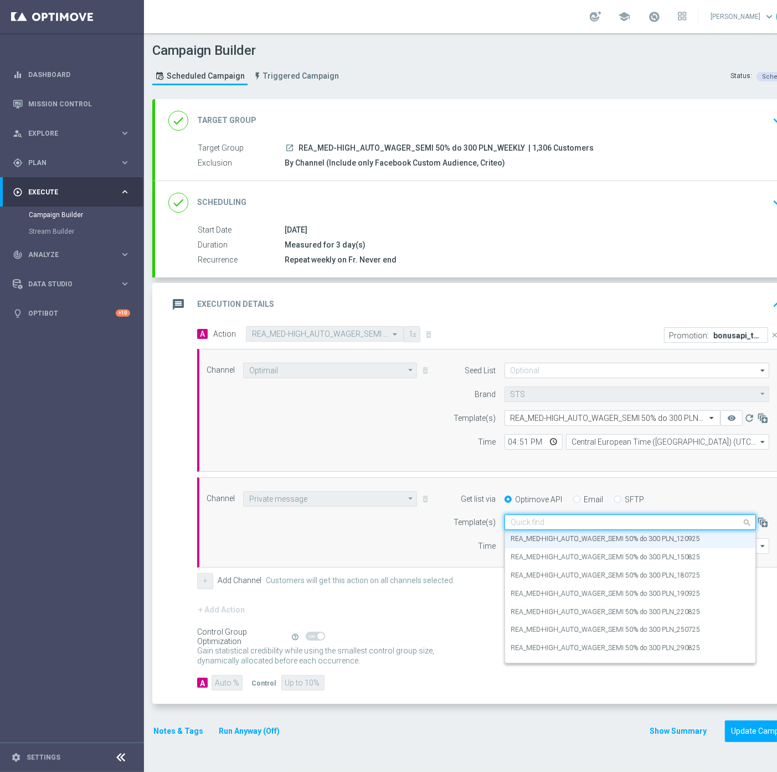
paste input "REA_MED-HIGH_AUTO_WAGER_SEMI 50% do 300 PLN_WEEKLY"
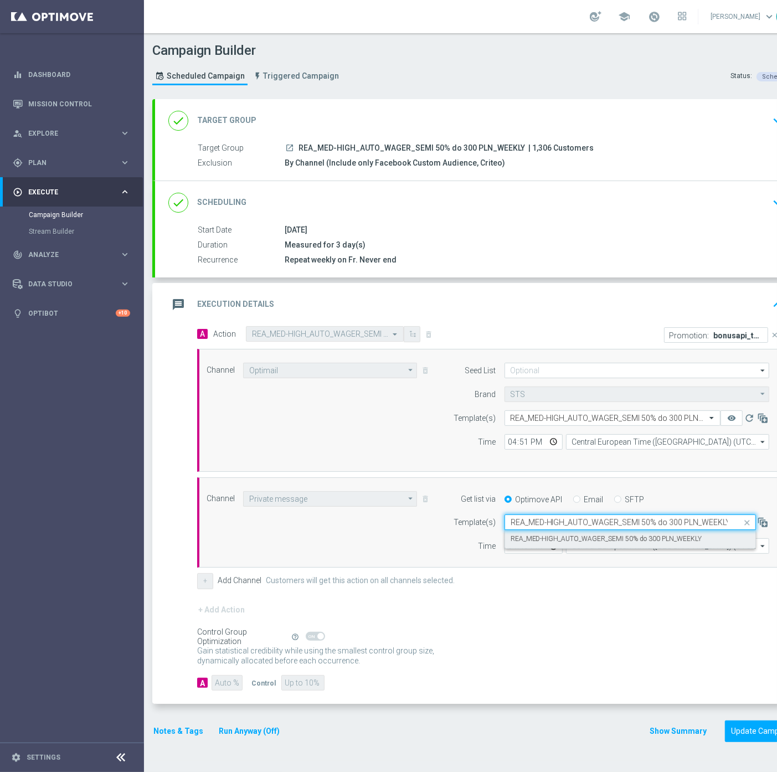
click at [544, 535] on label "REA_MED-HIGH_AUTO_WAGER_SEMI 50% do 300 PLN_WEEKLY" at bounding box center [607, 539] width 192 height 9
type input "REA_MED-HIGH_AUTO_WAGER_SEMI 50% do 300 PLN_WEEKLY"
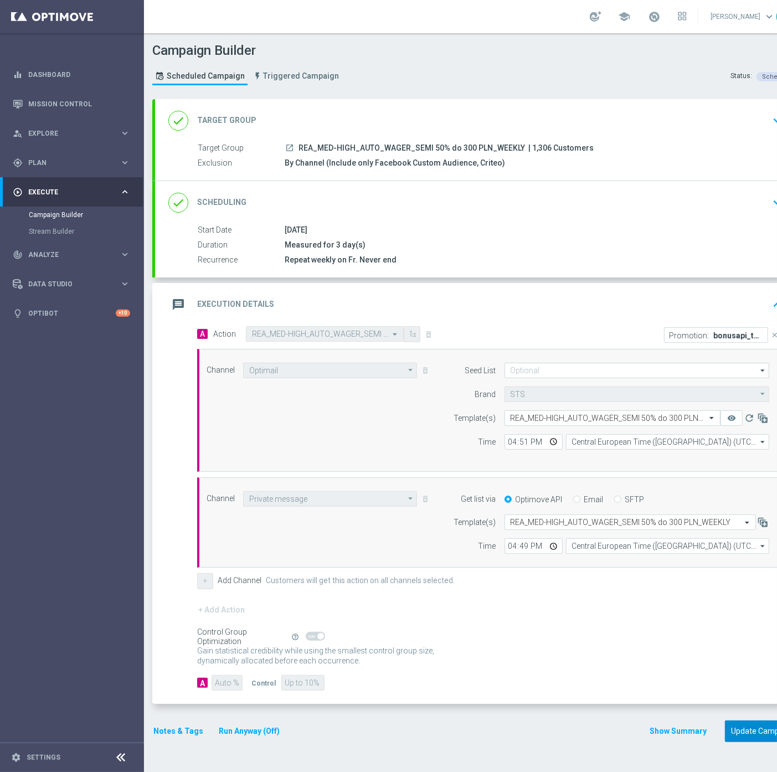
click at [750, 733] on button "Update Campaign" at bounding box center [762, 732] width 75 height 22
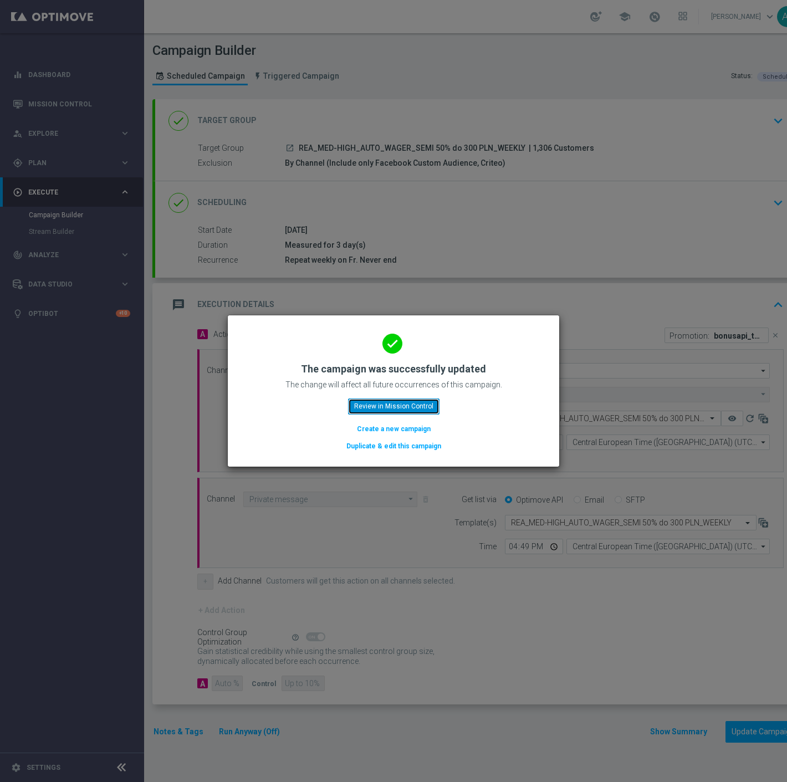
click at [408, 407] on button "Review in Mission Control" at bounding box center [393, 406] width 91 height 16
